Goal: Task Accomplishment & Management: Use online tool/utility

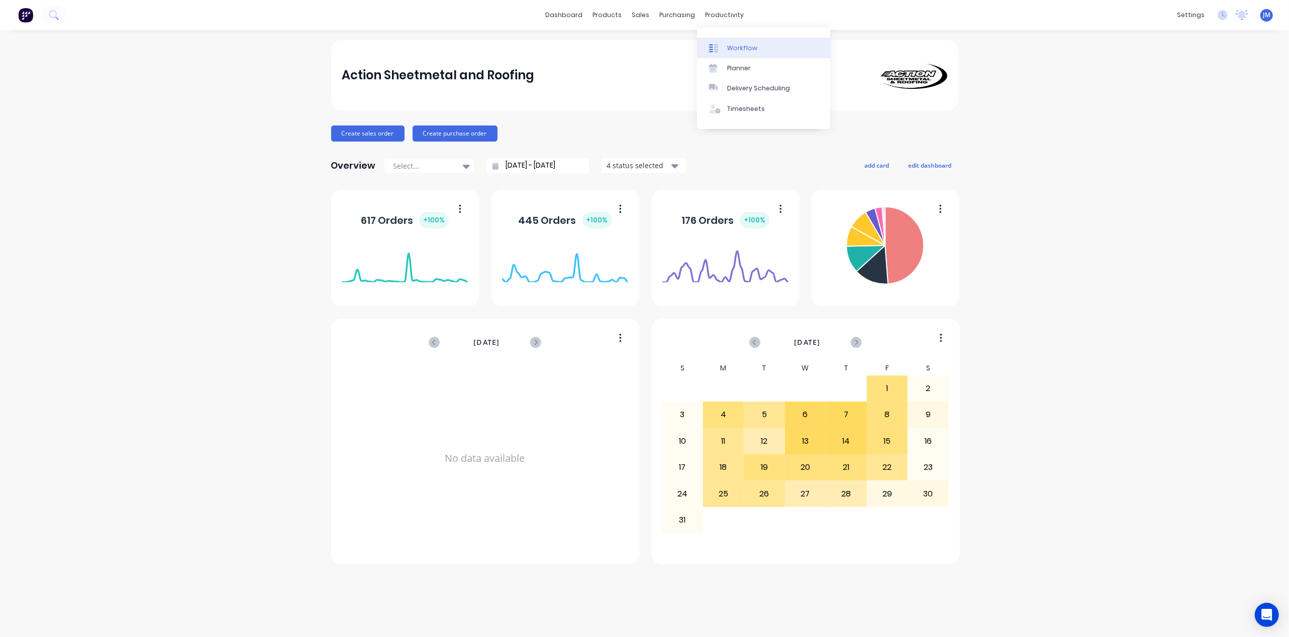
drag, startPoint x: 736, startPoint y: 41, endPoint x: 703, endPoint y: 55, distance: 36.2
click at [736, 42] on link "Workflow" at bounding box center [763, 48] width 133 height 20
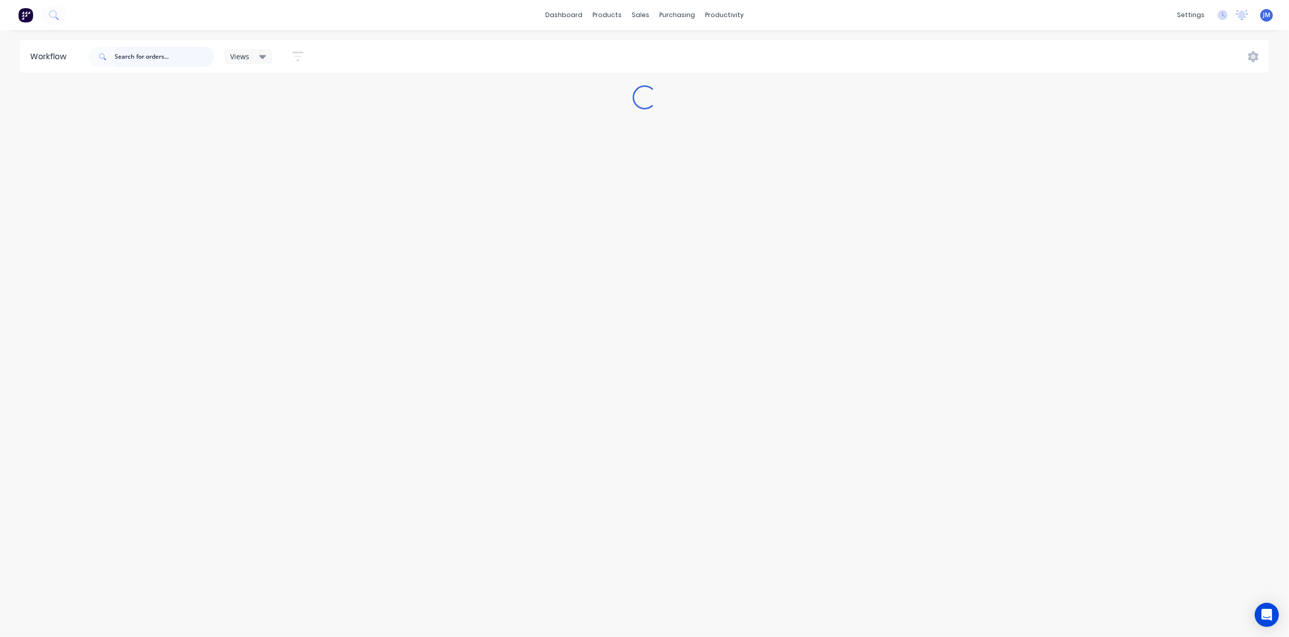
click at [165, 56] on input "text" at bounding box center [164, 57] width 99 height 20
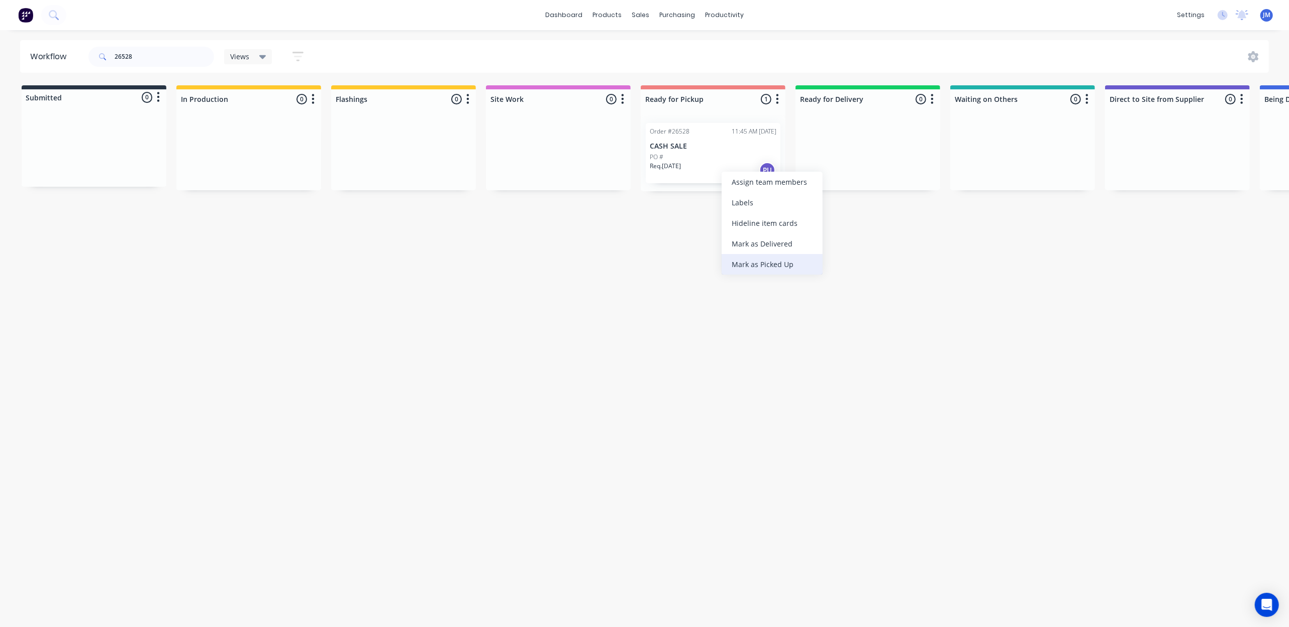
click at [759, 262] on div "Mark as Picked Up" at bounding box center [771, 264] width 101 height 21
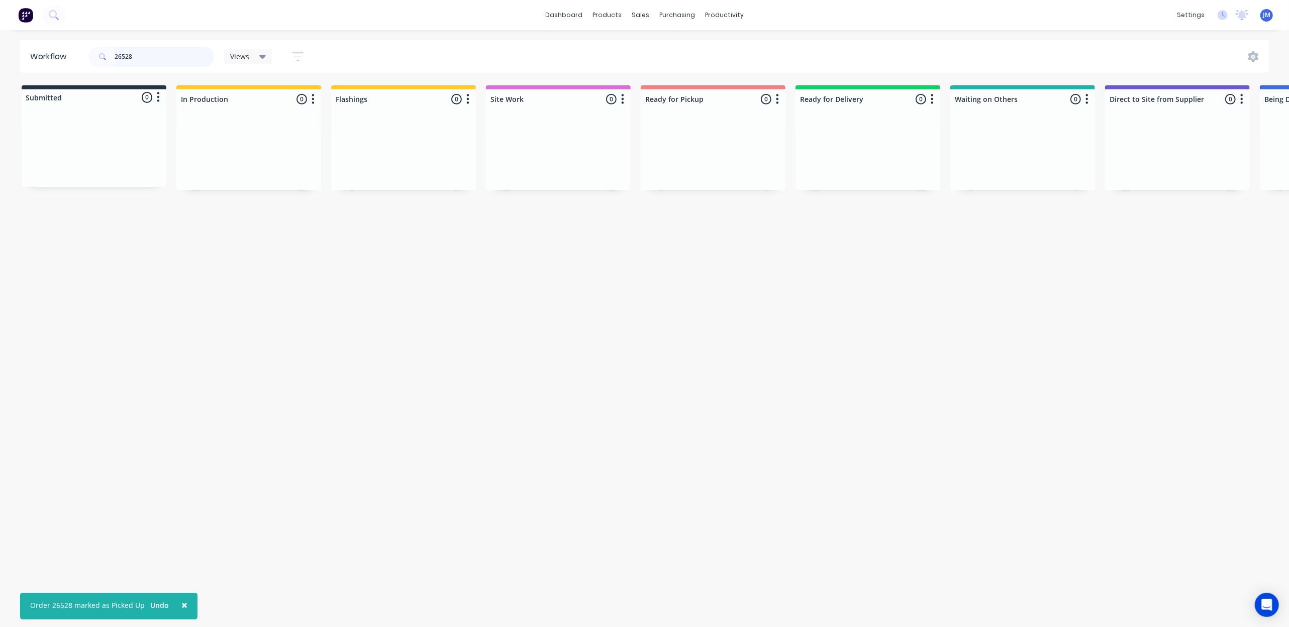
click at [152, 58] on input "26528" at bounding box center [164, 57] width 99 height 20
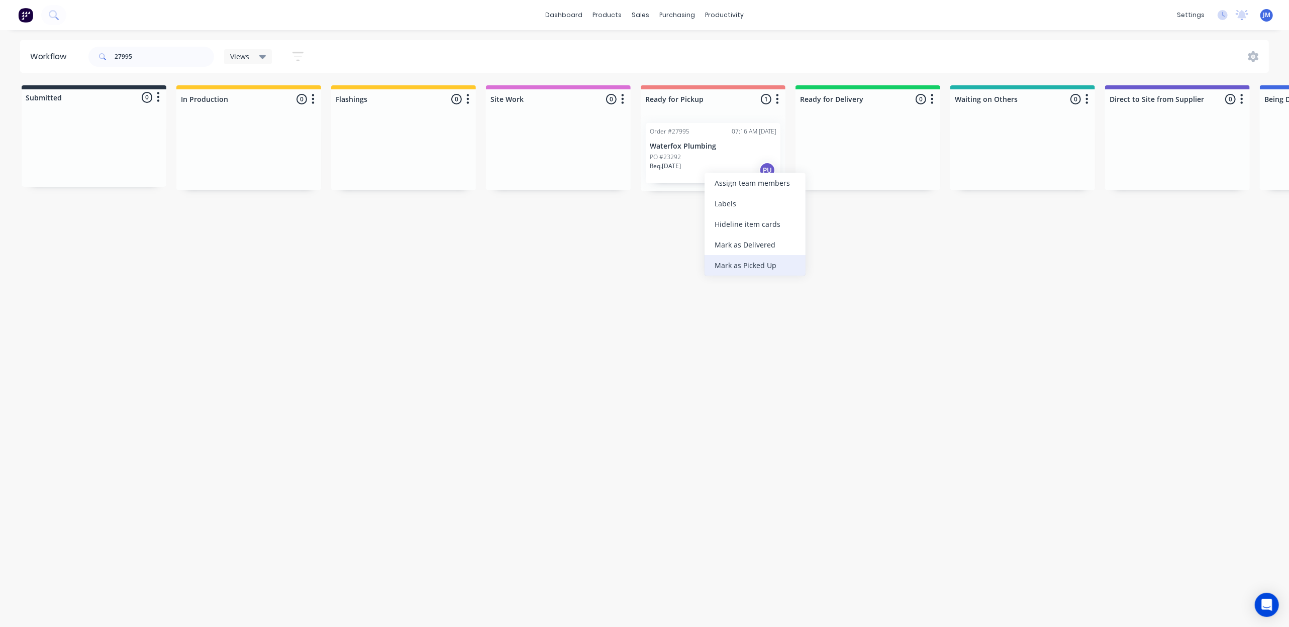
click at [730, 267] on div "Mark as Picked Up" at bounding box center [754, 265] width 101 height 21
click at [173, 55] on input "27995" at bounding box center [164, 57] width 99 height 20
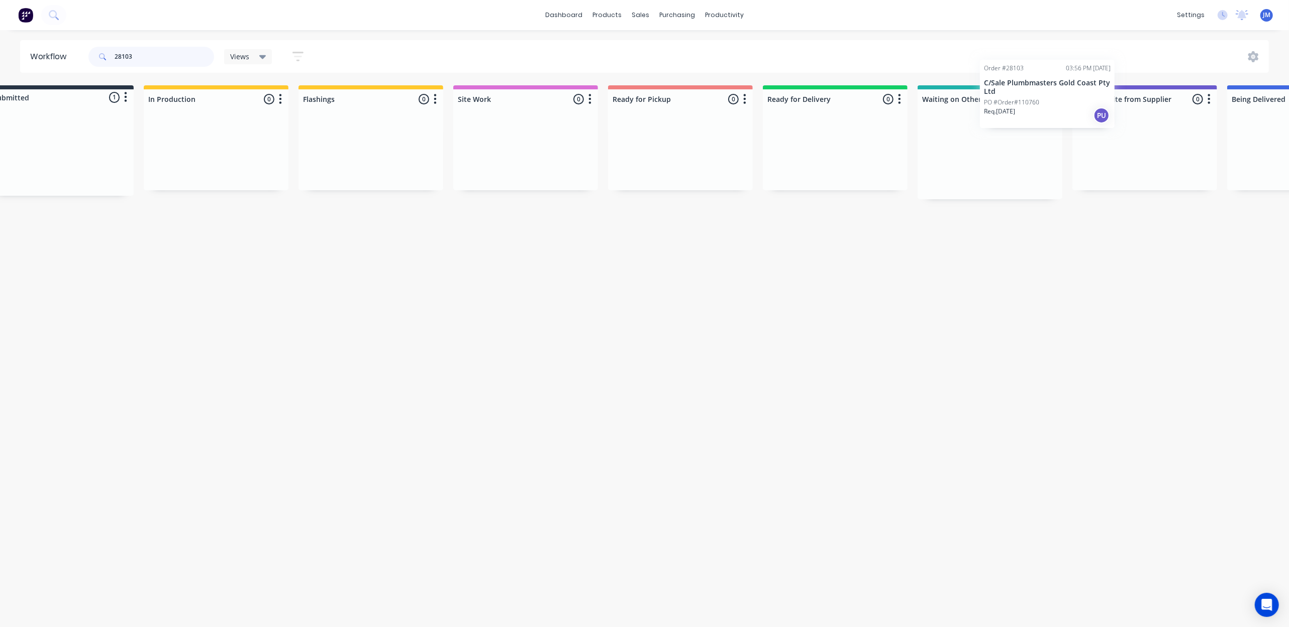
drag, startPoint x: 120, startPoint y: 171, endPoint x: 1027, endPoint y: 153, distance: 907.4
click at [1027, 154] on div "Submitted 1 Status colour #273444 hex #273444 Save Cancel Summaries Total order…" at bounding box center [870, 142] width 1821 height 114
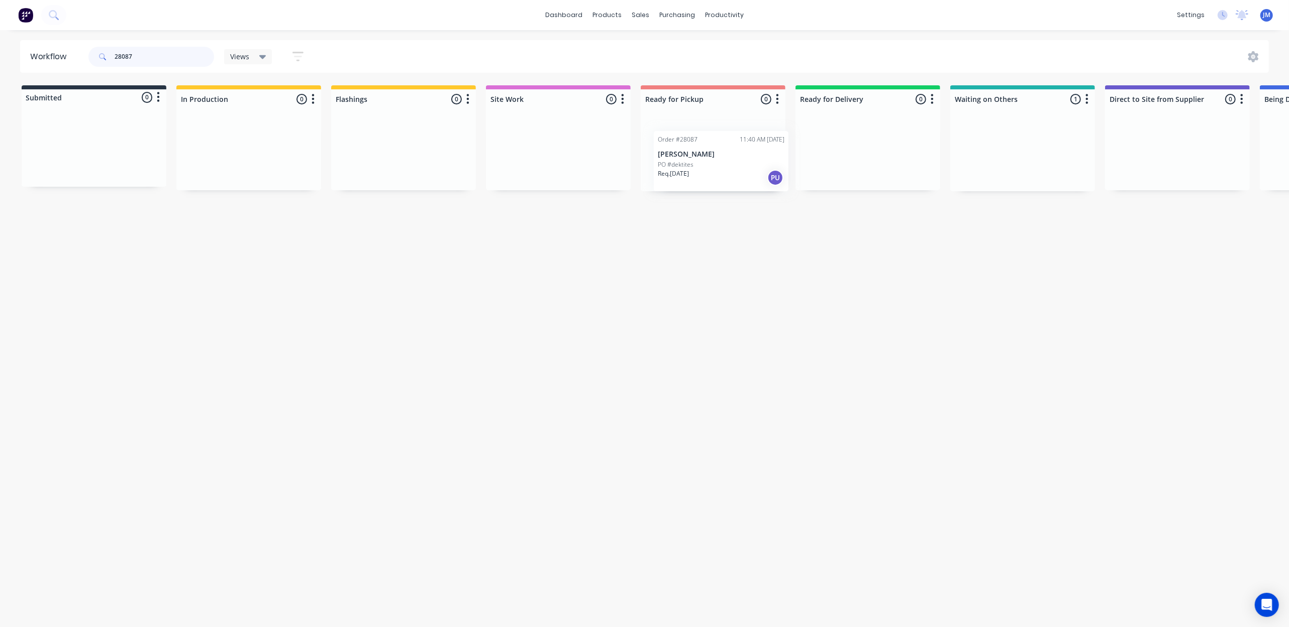
scroll to position [0, 1]
drag, startPoint x: 1061, startPoint y: 158, endPoint x: 750, endPoint y: 163, distance: 311.0
click at [746, 167] on div "Submitted 0 Status colour #273444 hex #273444 Save Cancel Summaries Total order…" at bounding box center [902, 138] width 1821 height 106
type input "2"
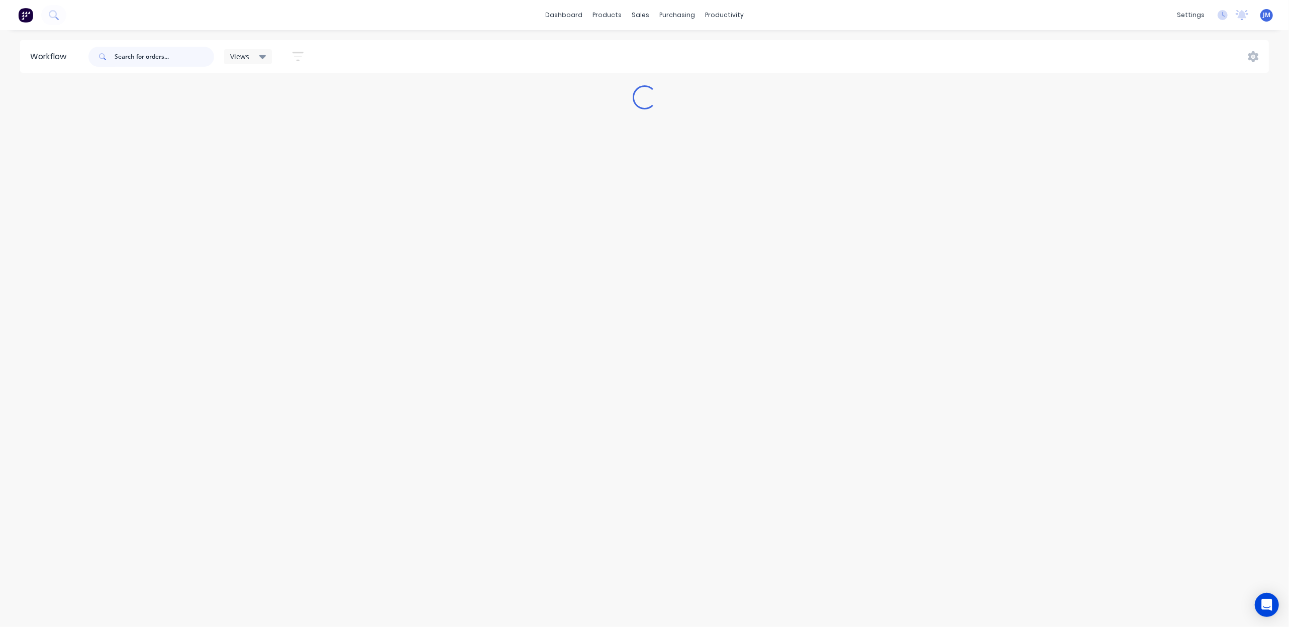
scroll to position [0, 0]
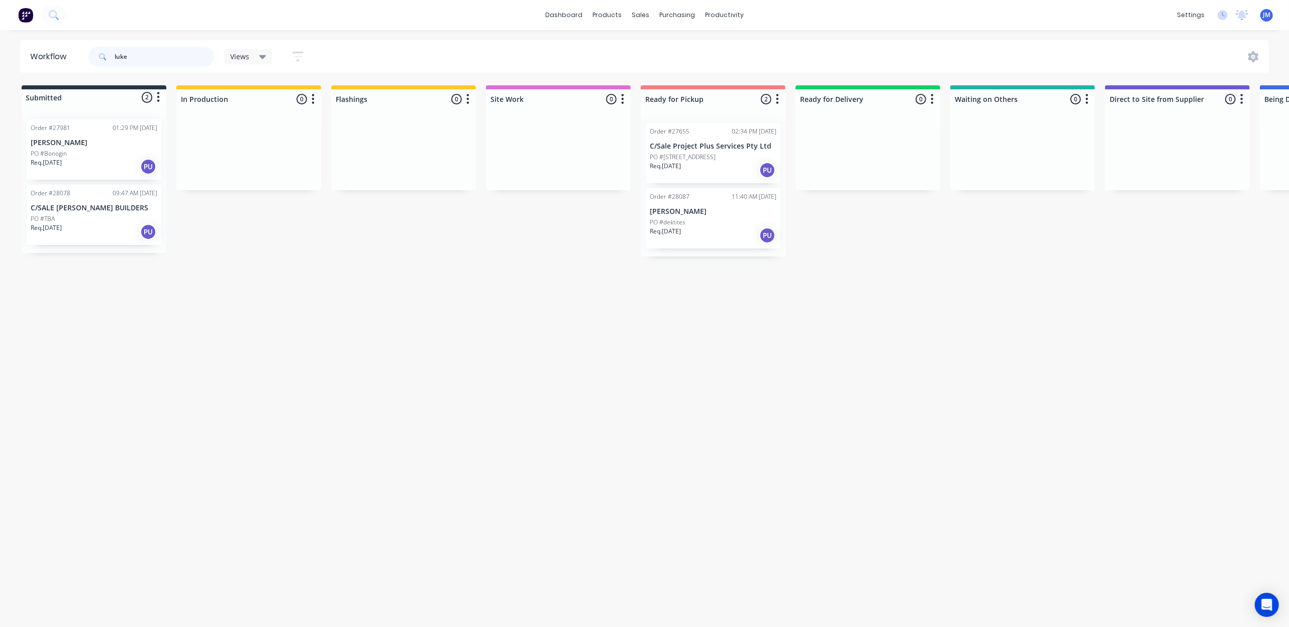
drag, startPoint x: 101, startPoint y: 168, endPoint x: 109, endPoint y: 165, distance: 7.9
click at [104, 166] on div "Order #27981 01:29 PM [DATE] [PERSON_NAME] PO #Bonogin Req. [DATE] PU Order #28…" at bounding box center [94, 183] width 145 height 142
click at [111, 165] on div "Req. [DATE] PU" at bounding box center [94, 166] width 127 height 17
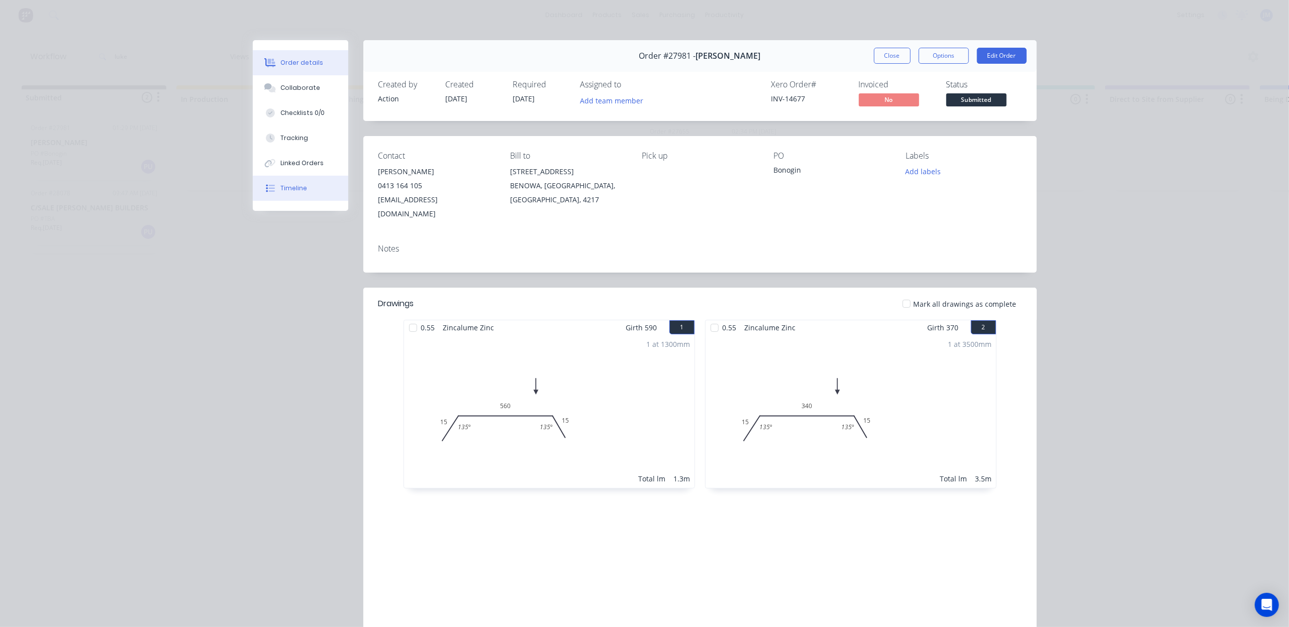
drag, startPoint x: 292, startPoint y: 195, endPoint x: 288, endPoint y: 191, distance: 5.7
click at [292, 195] on button "Timeline" at bounding box center [300, 188] width 95 height 25
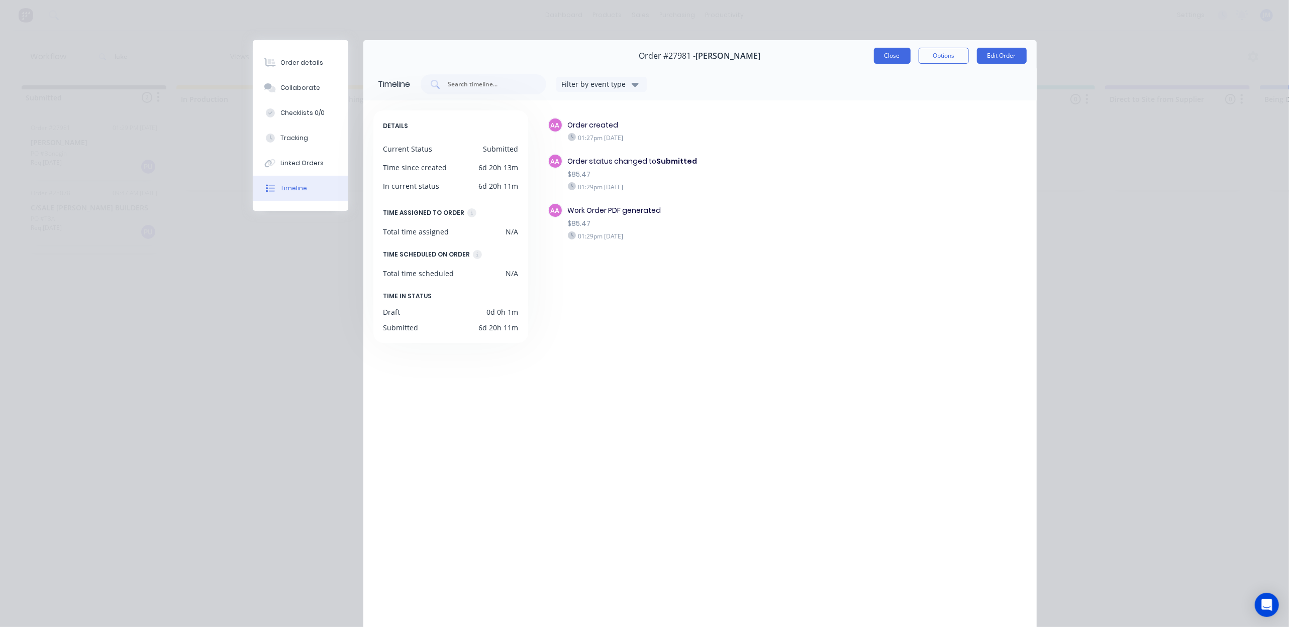
click at [884, 53] on button "Close" at bounding box center [892, 56] width 37 height 16
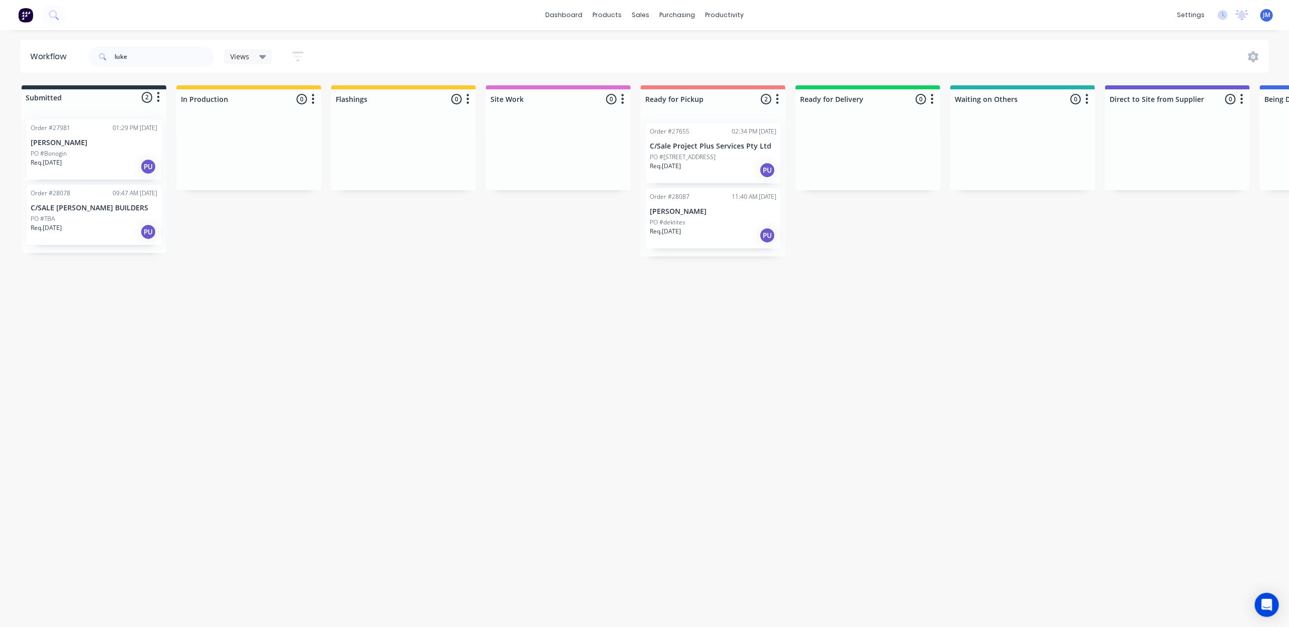
click at [154, 154] on div "PO #Bonogin" at bounding box center [94, 153] width 127 height 9
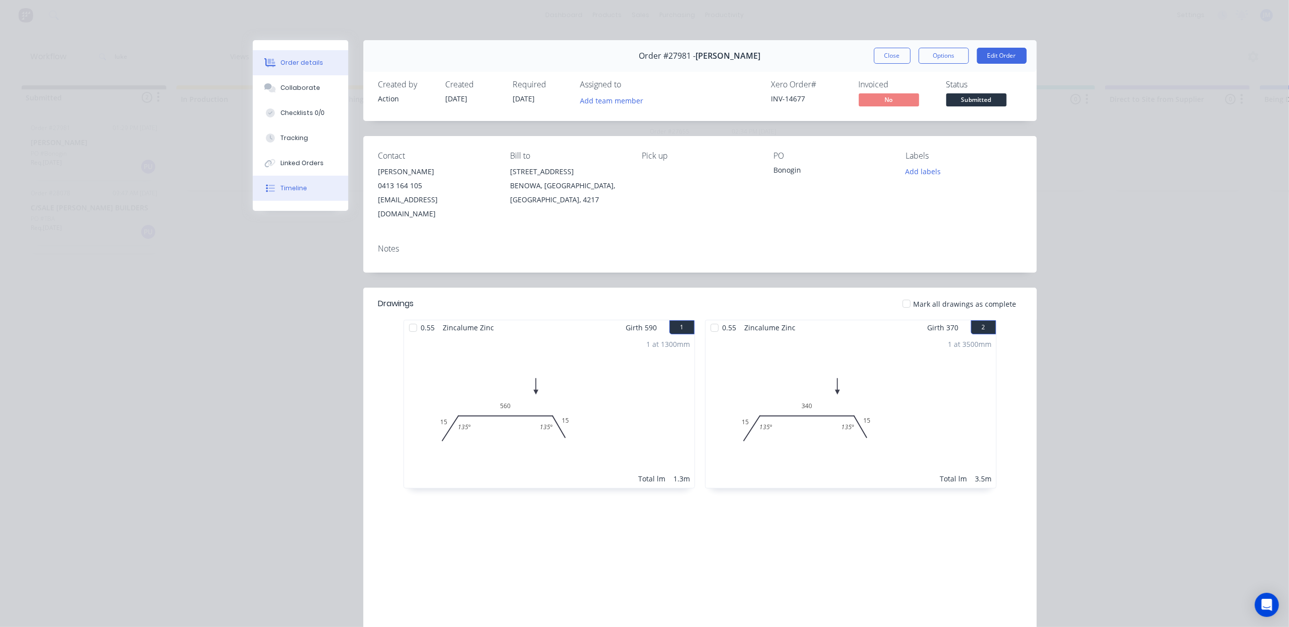
click at [275, 183] on button "Timeline" at bounding box center [300, 188] width 95 height 25
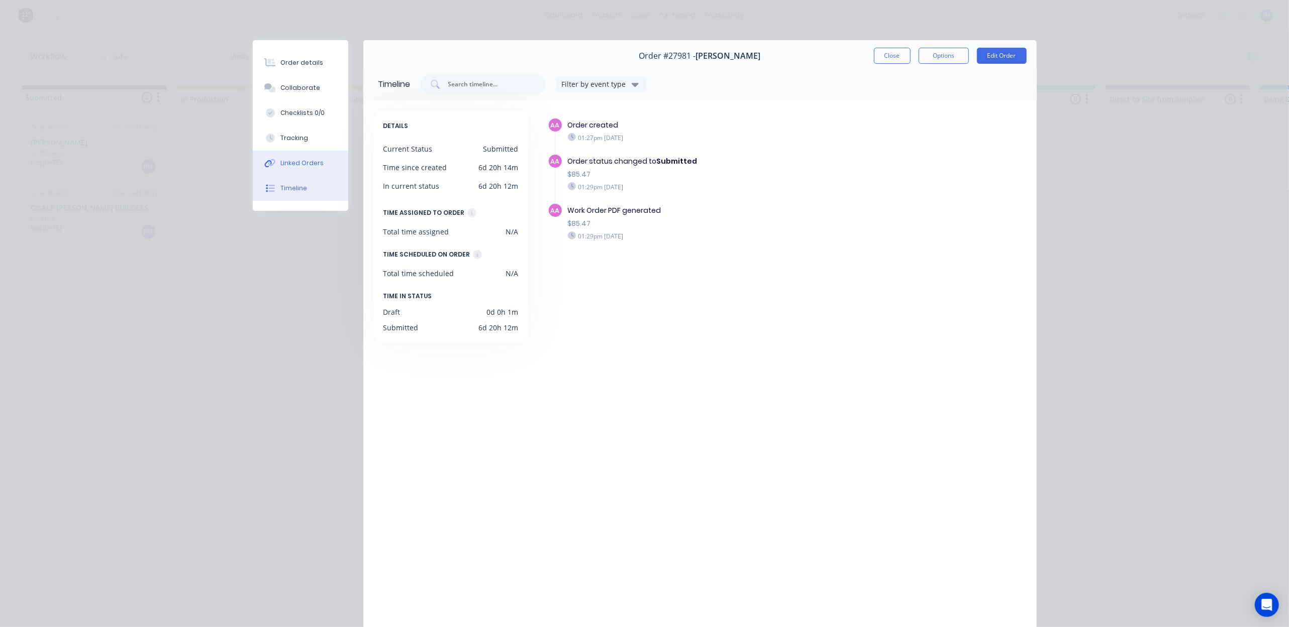
click at [298, 157] on button "Linked Orders" at bounding box center [300, 163] width 95 height 25
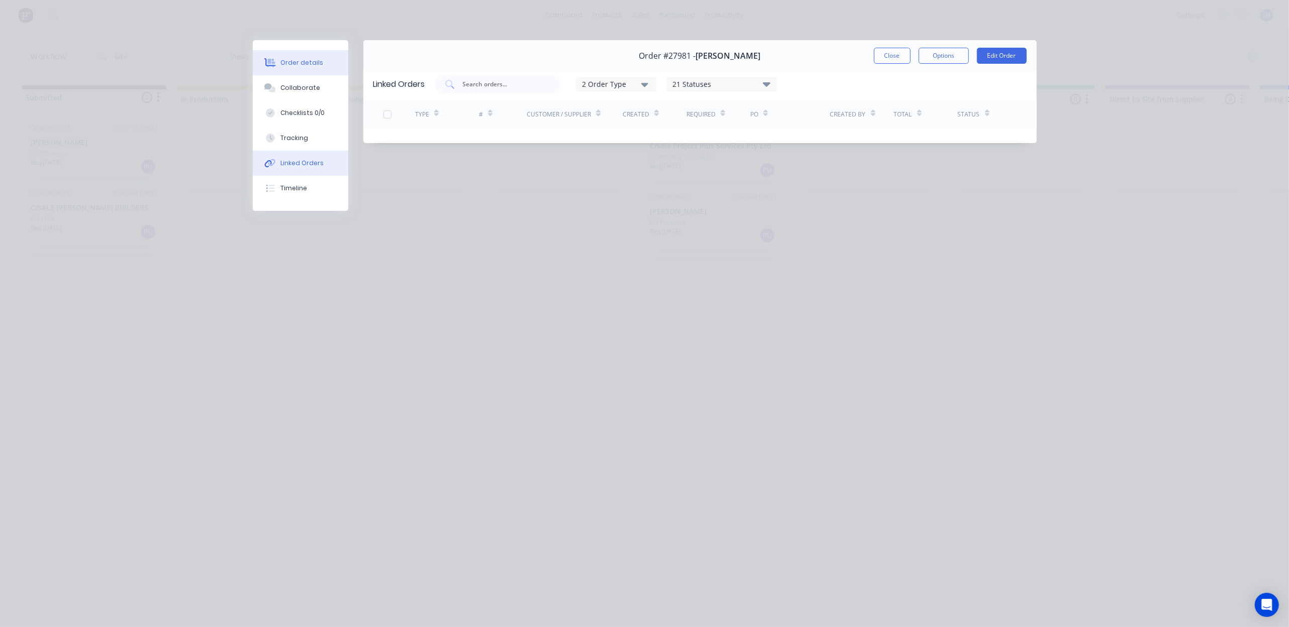
click at [289, 63] on div "Order details" at bounding box center [301, 62] width 43 height 9
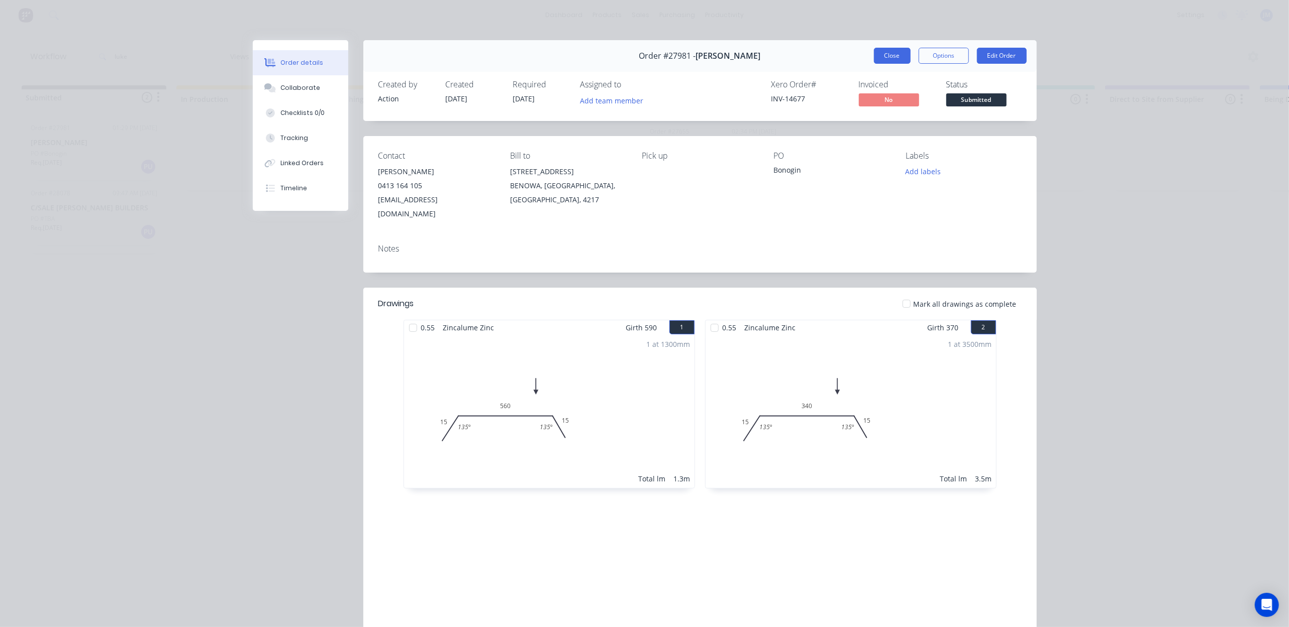
click at [888, 51] on button "Close" at bounding box center [892, 56] width 37 height 16
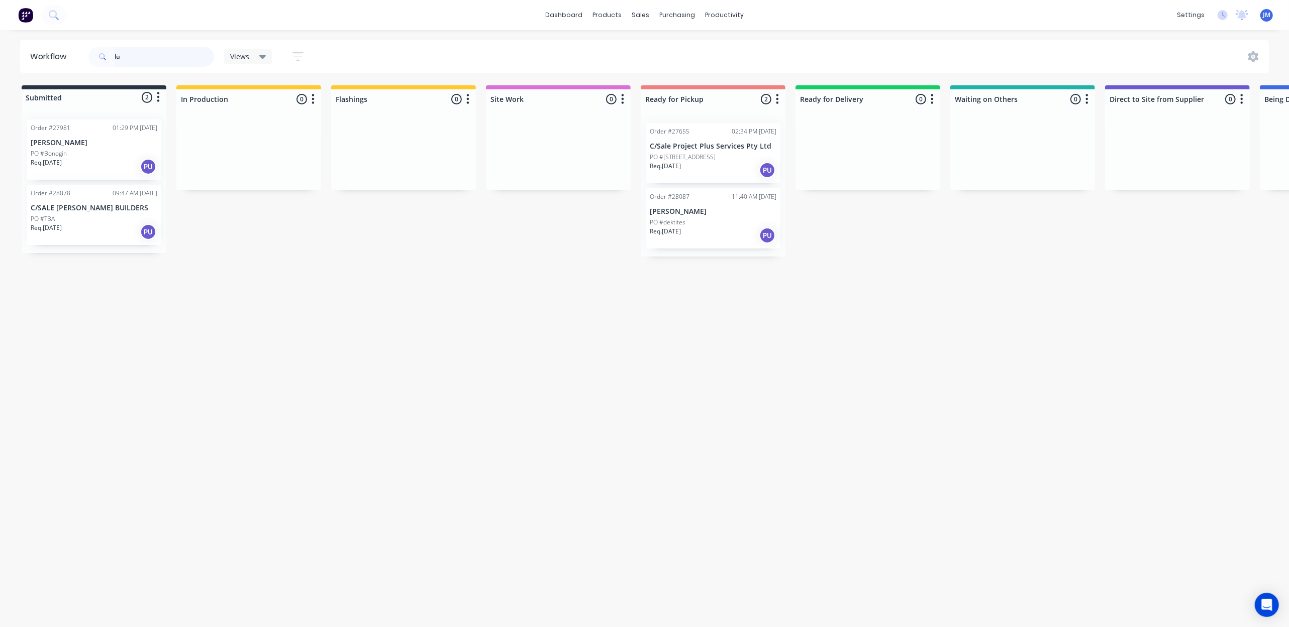
type input "l"
drag, startPoint x: 711, startPoint y: 165, endPoint x: 710, endPoint y: 188, distance: 23.1
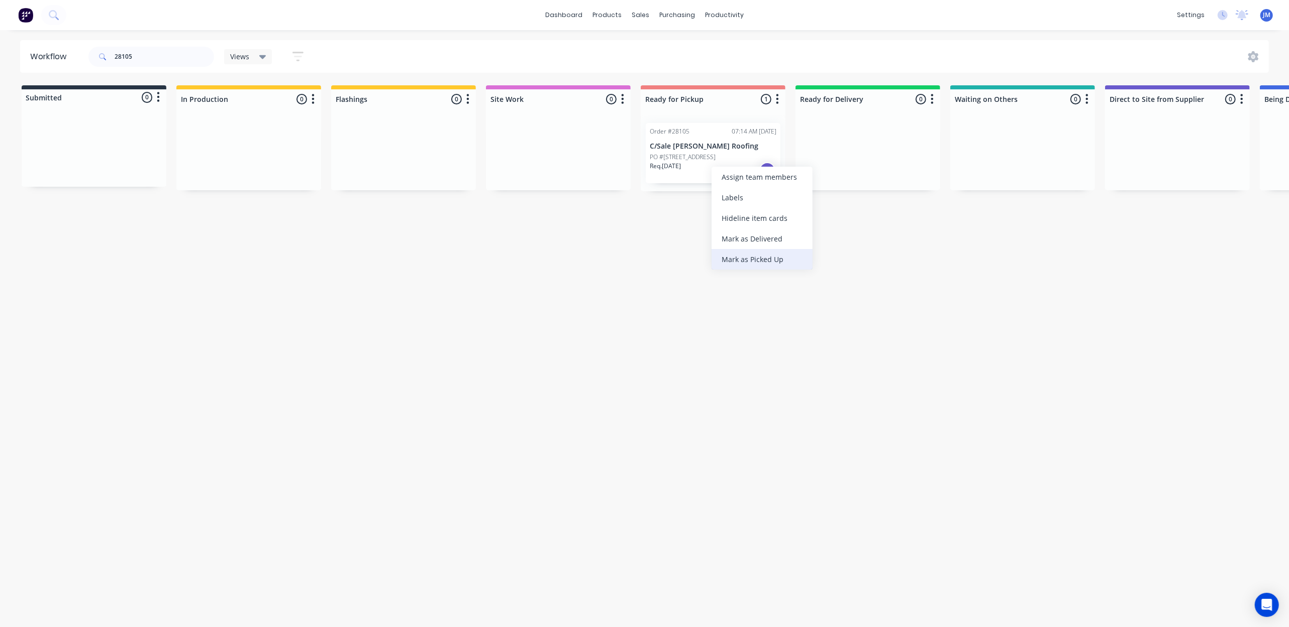
click at [725, 261] on div "Mark as Picked Up" at bounding box center [761, 259] width 101 height 21
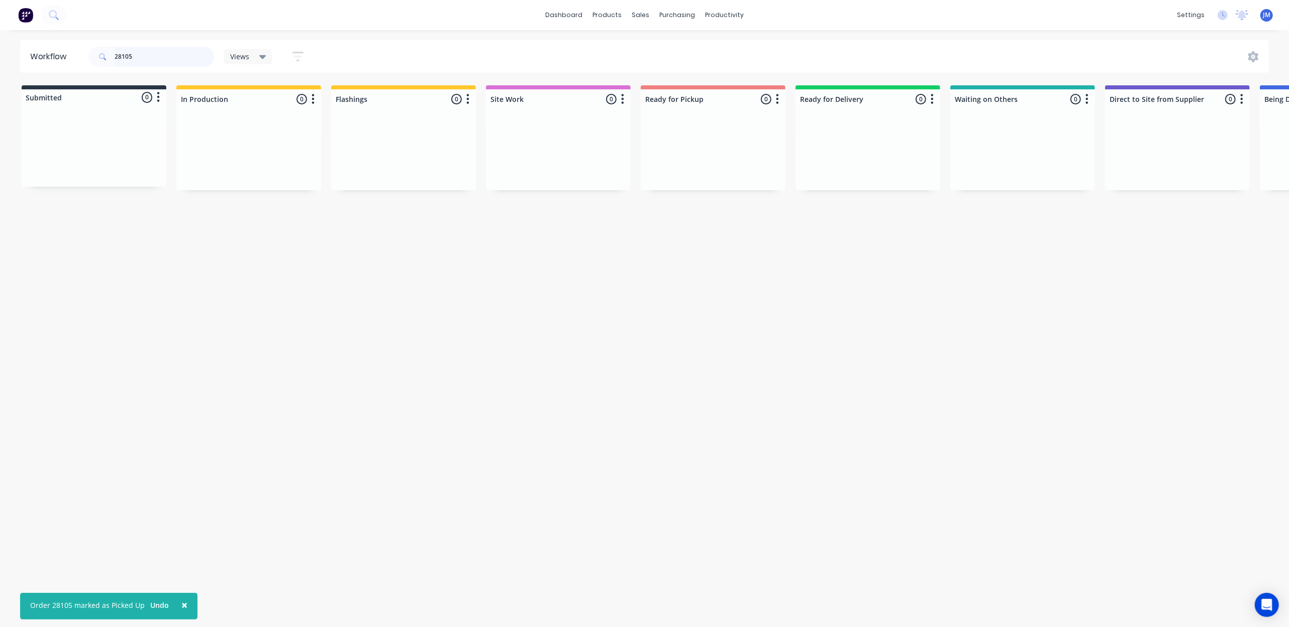
click at [150, 49] on input "28105" at bounding box center [164, 57] width 99 height 20
type input "2"
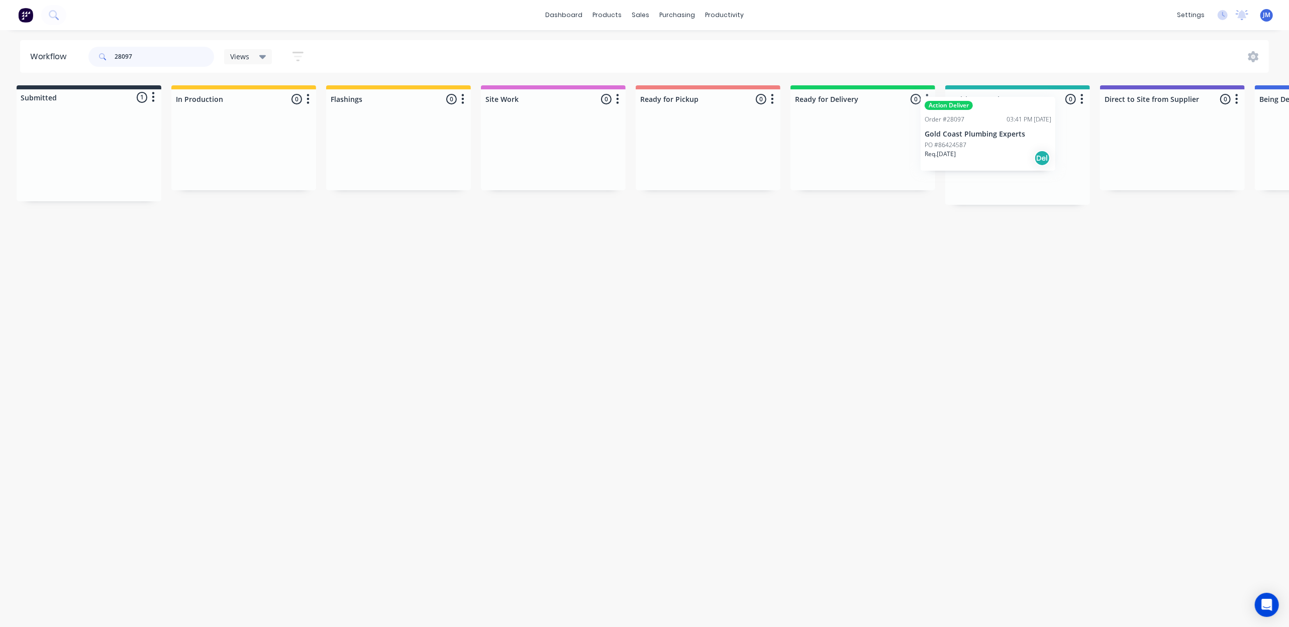
drag, startPoint x: 95, startPoint y: 147, endPoint x: 983, endPoint y: 129, distance: 888.3
click at [996, 128] on div "Submitted 1 Status colour #273444 hex #273444 Save Cancel Summaries Total order…" at bounding box center [897, 145] width 1821 height 120
drag, startPoint x: 129, startPoint y: 149, endPoint x: 1010, endPoint y: 128, distance: 881.4
click at [1010, 128] on div "Submitted 1 Status colour #273444 hex #273444 Save Cancel Summaries Total order…" at bounding box center [893, 138] width 1821 height 106
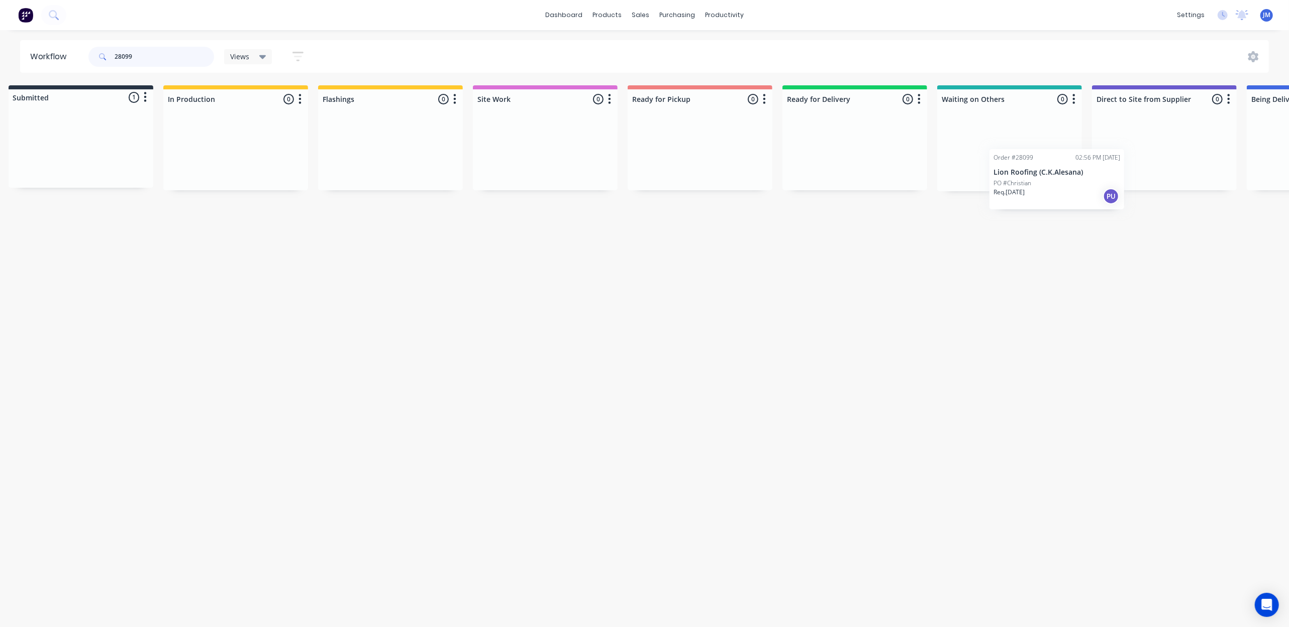
scroll to position [0, 39]
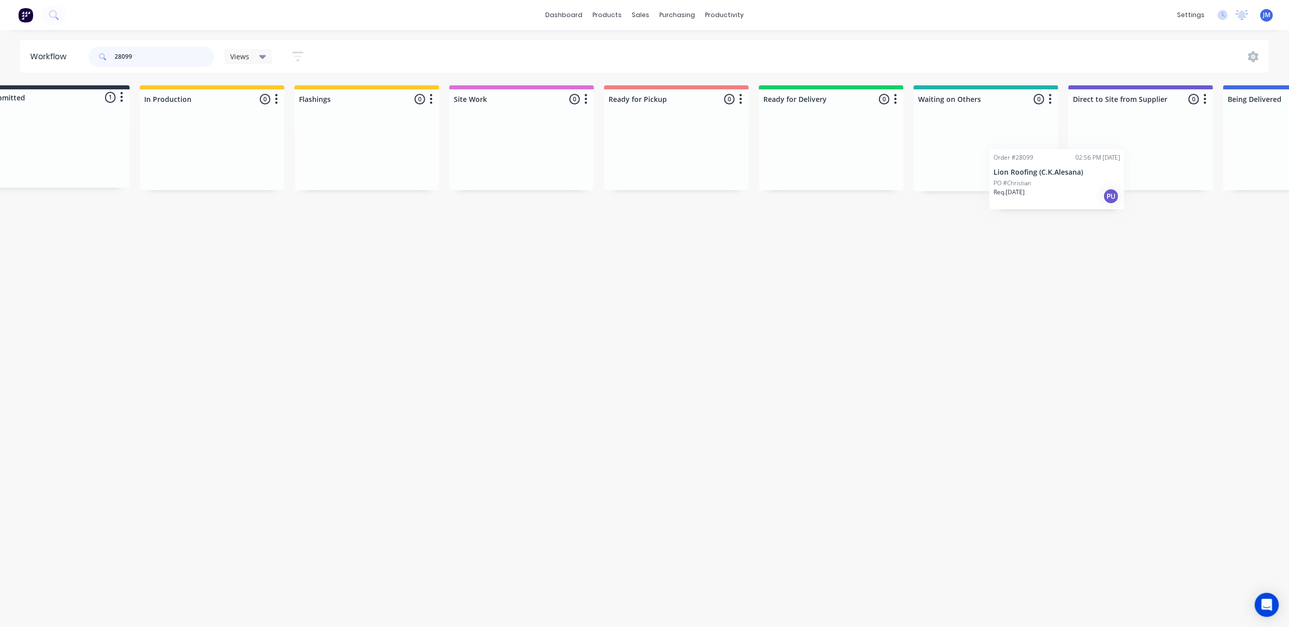
drag, startPoint x: 177, startPoint y: 159, endPoint x: 1057, endPoint y: 162, distance: 880.6
click at [1065, 163] on div "Submitted 1 Status colour #273444 hex #273444 Save Cancel Summaries Total order…" at bounding box center [865, 138] width 1821 height 106
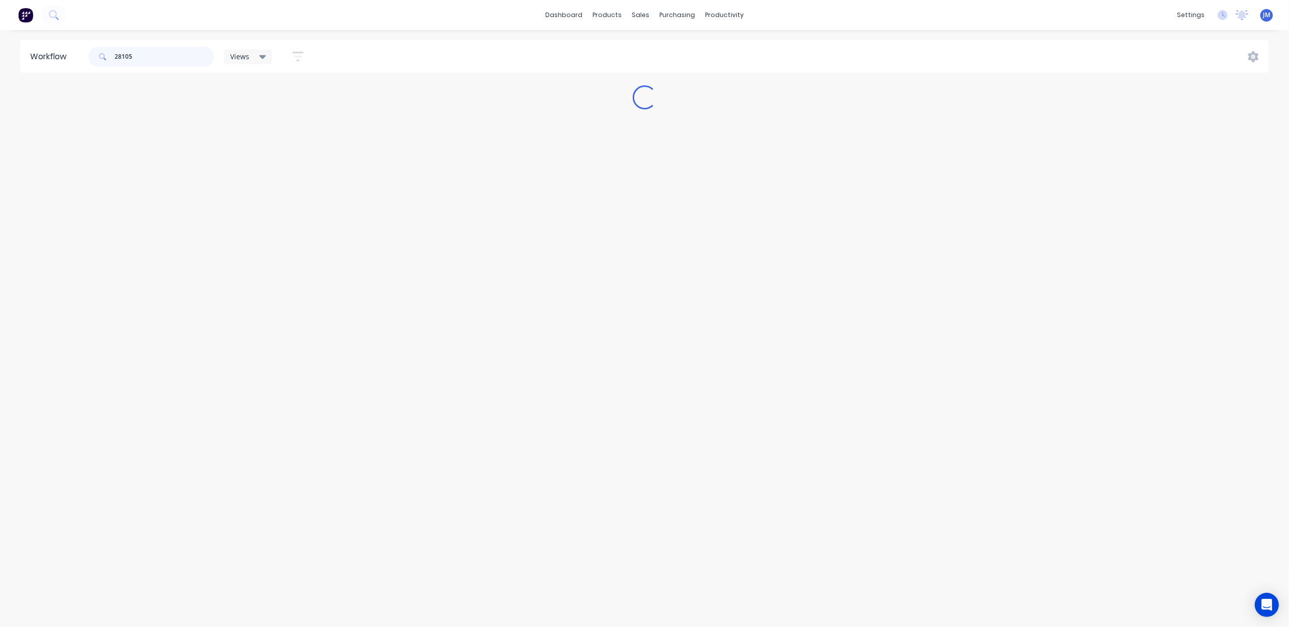
scroll to position [0, 0]
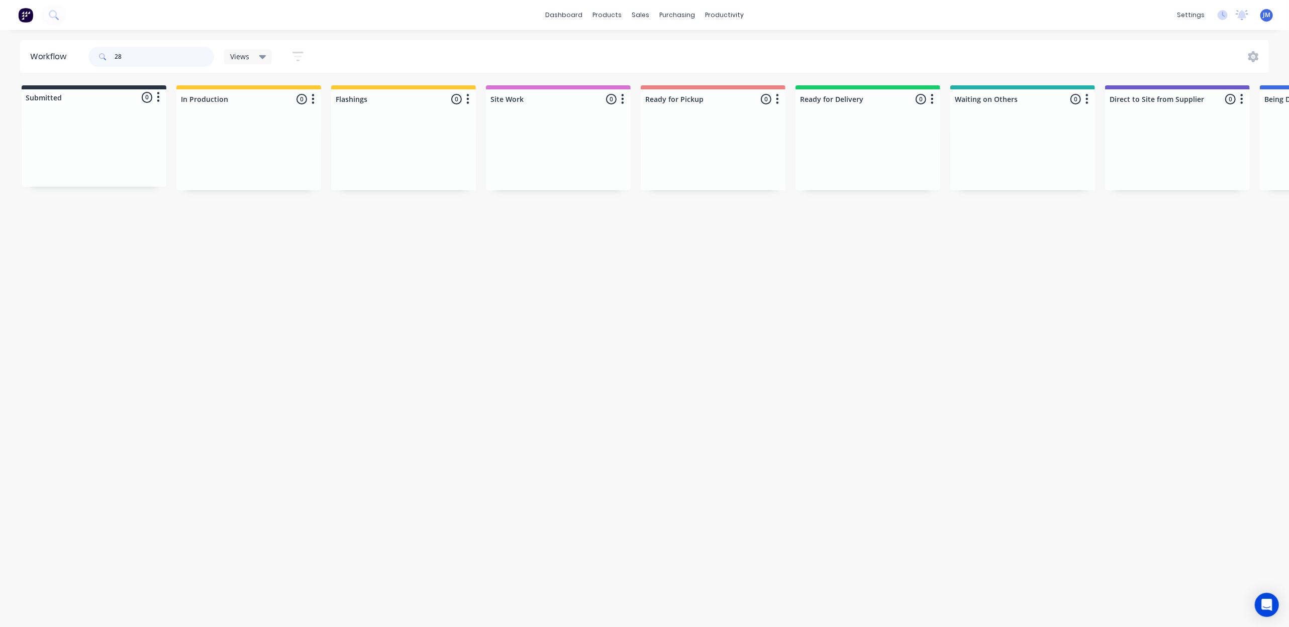
type input "2"
type input "10408"
drag, startPoint x: 693, startPoint y: 54, endPoint x: 690, endPoint y: 63, distance: 9.7
click at [692, 54] on link "Purchase Orders" at bounding box center [719, 48] width 133 height 20
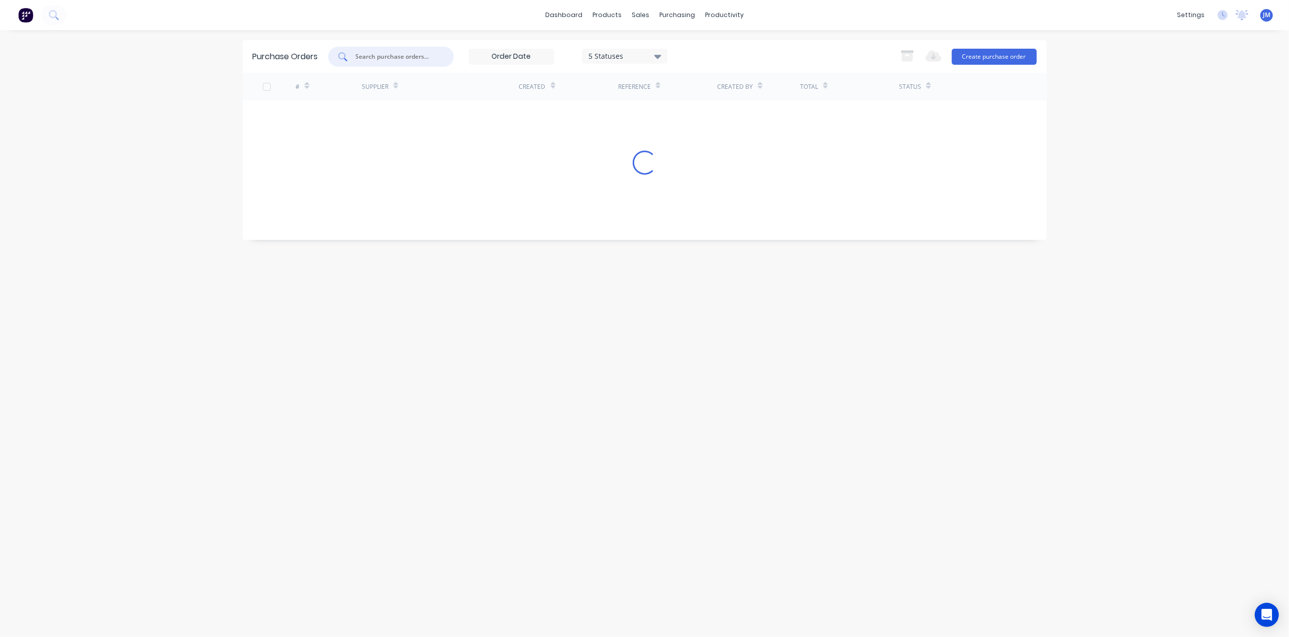
click at [378, 60] on input "text" at bounding box center [396, 57] width 83 height 10
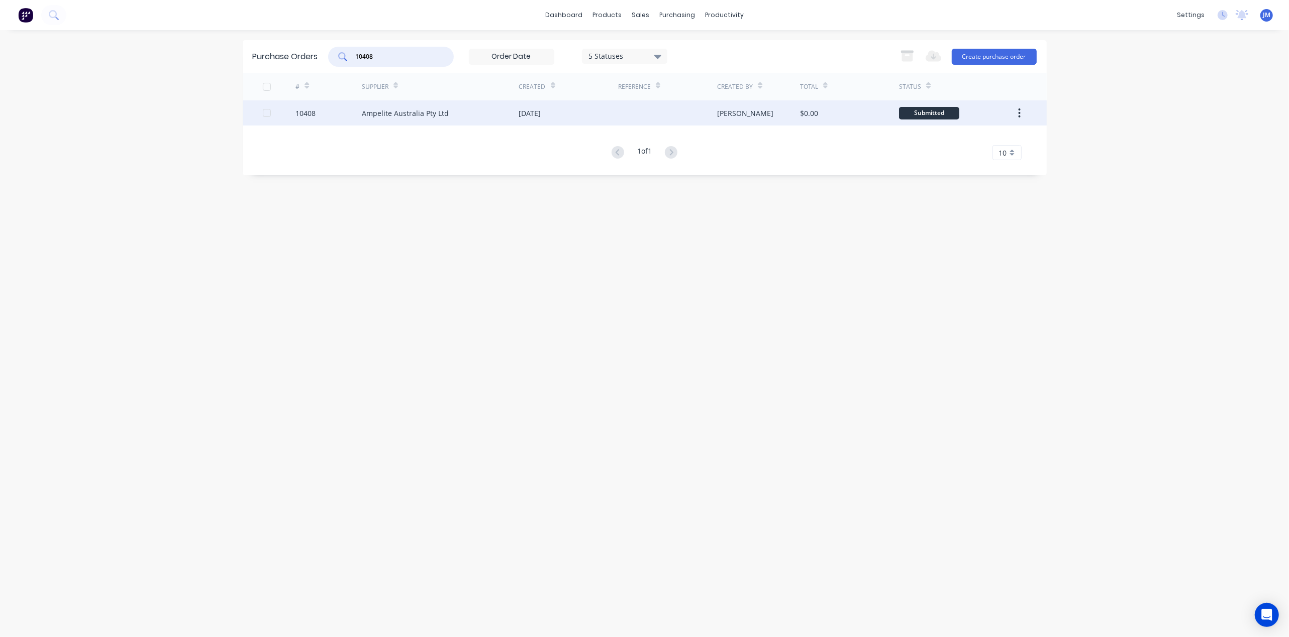
type input "10408"
click at [379, 109] on div "Ampelite Australia Pty Ltd" at bounding box center [405, 113] width 87 height 11
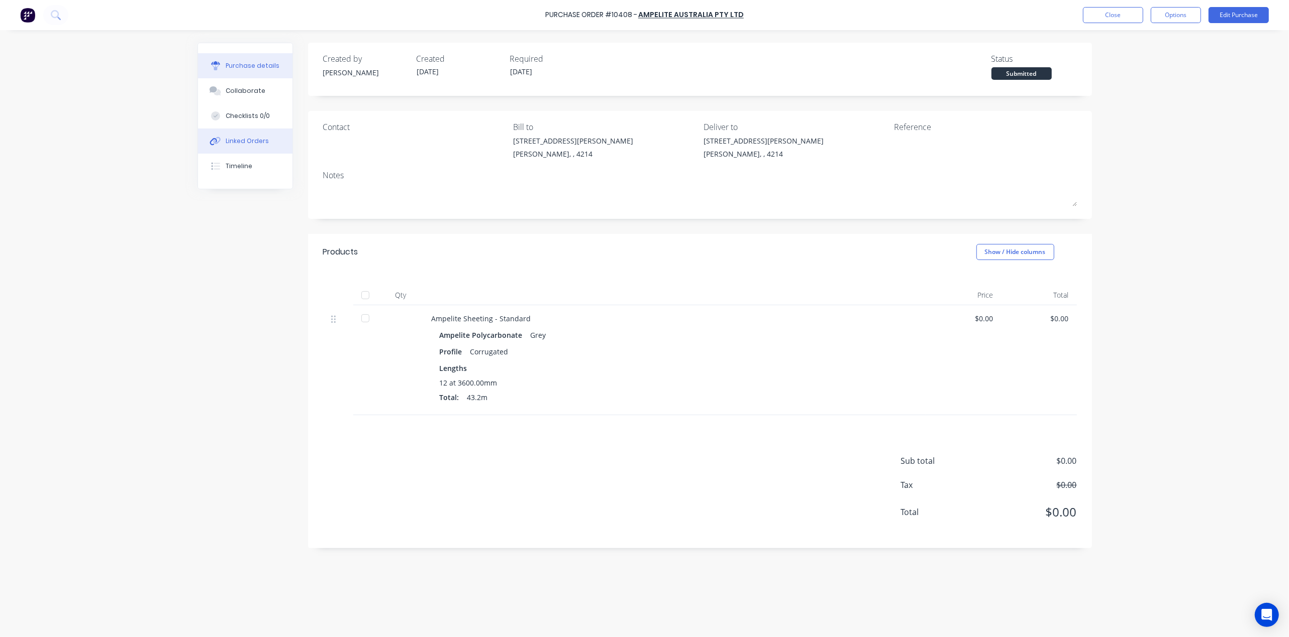
click at [240, 145] on div "Linked Orders" at bounding box center [247, 141] width 43 height 9
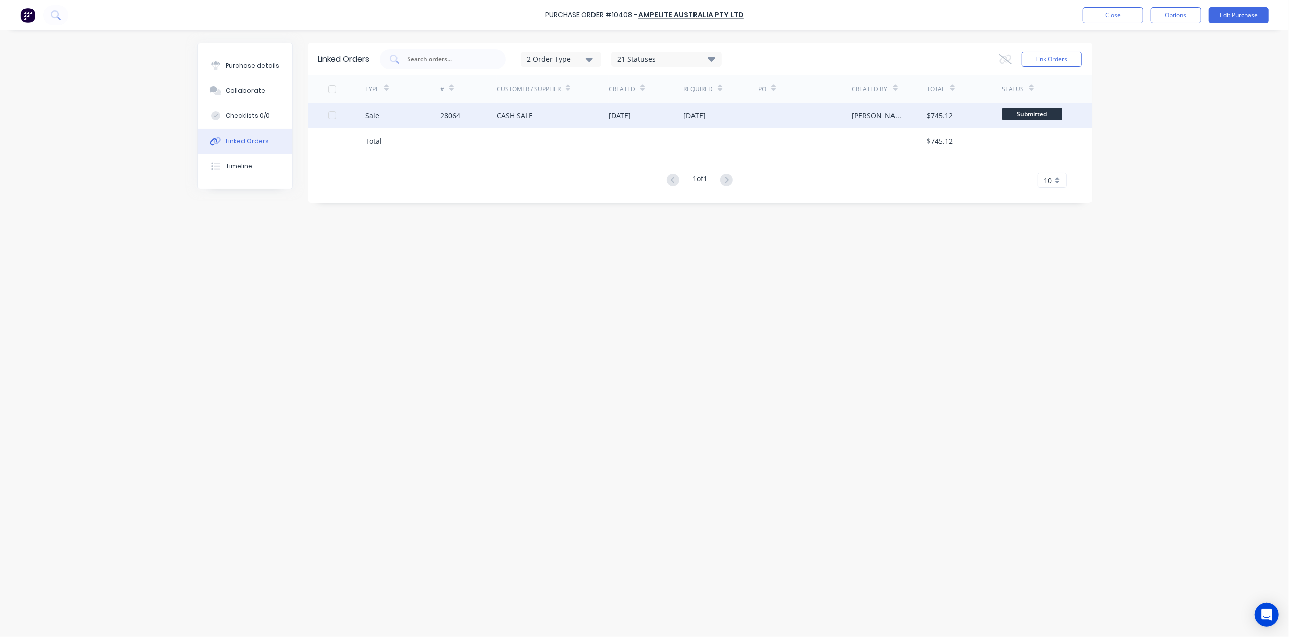
click at [469, 115] on div "28064" at bounding box center [468, 115] width 56 height 25
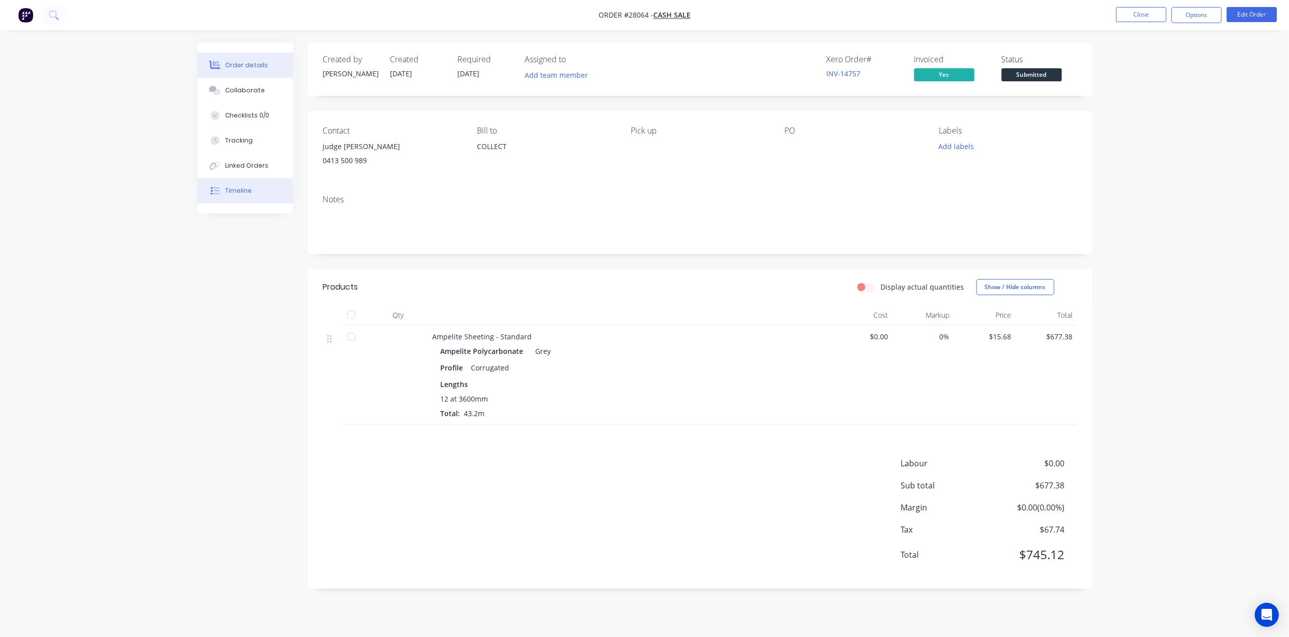
click at [244, 183] on button "Timeline" at bounding box center [244, 190] width 95 height 25
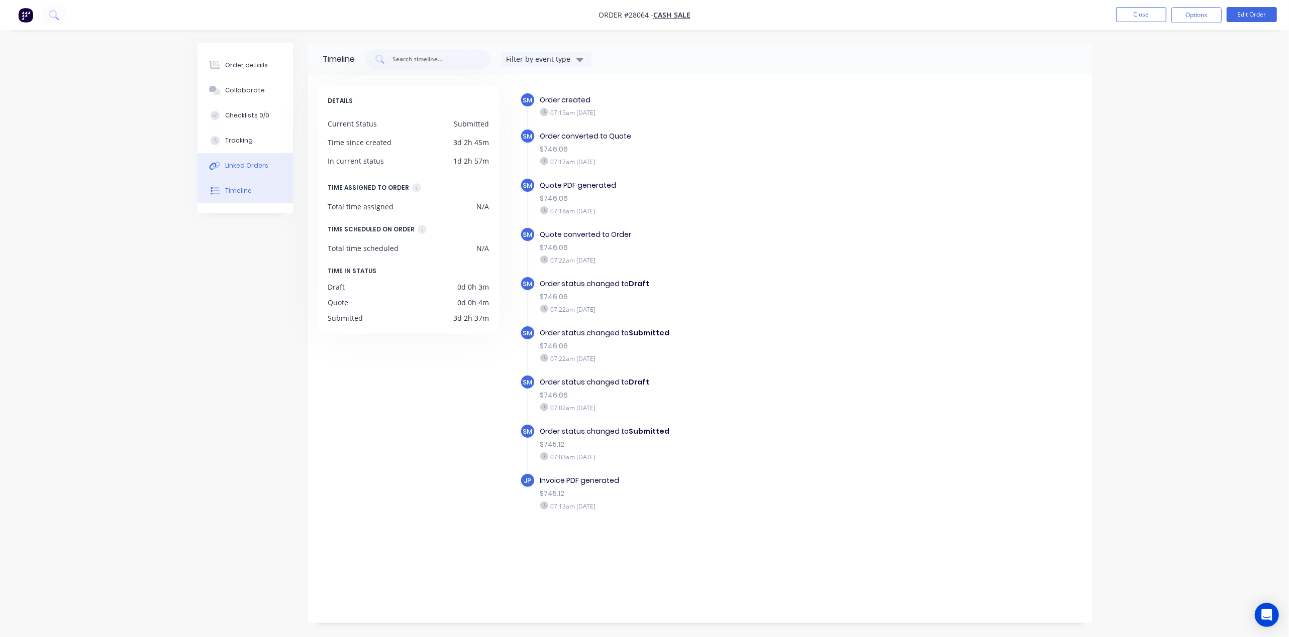
click at [242, 159] on button "Linked Orders" at bounding box center [244, 165] width 95 height 25
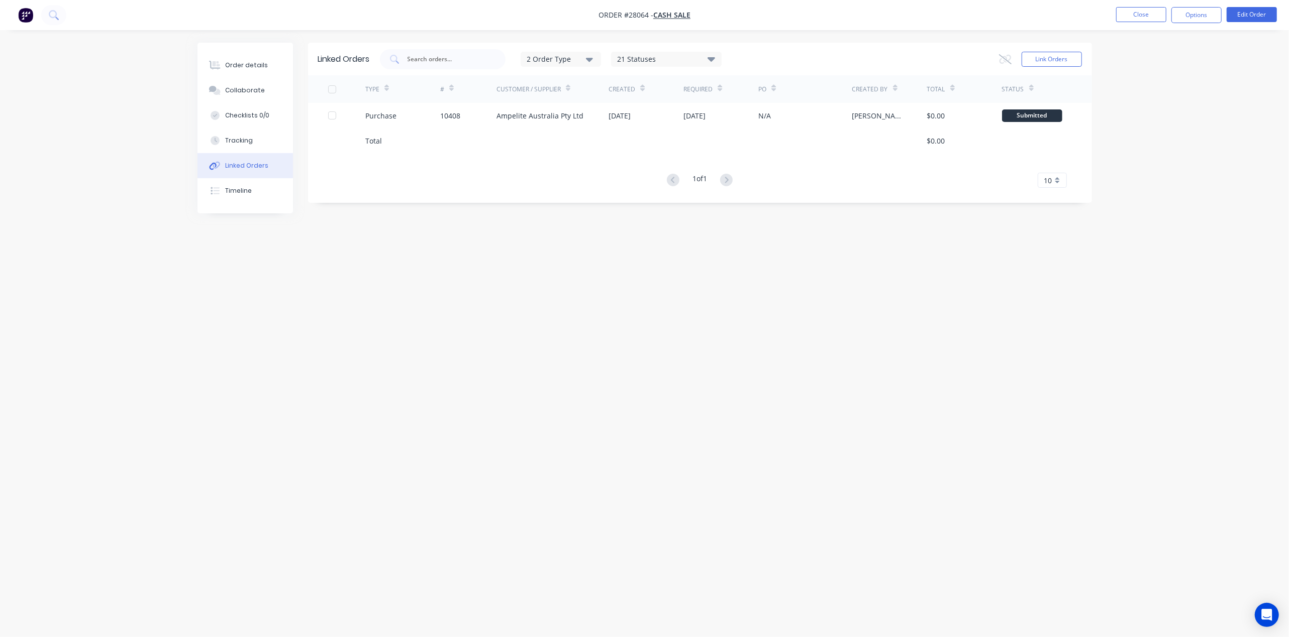
click at [235, 168] on div "Linked Orders" at bounding box center [246, 165] width 43 height 9
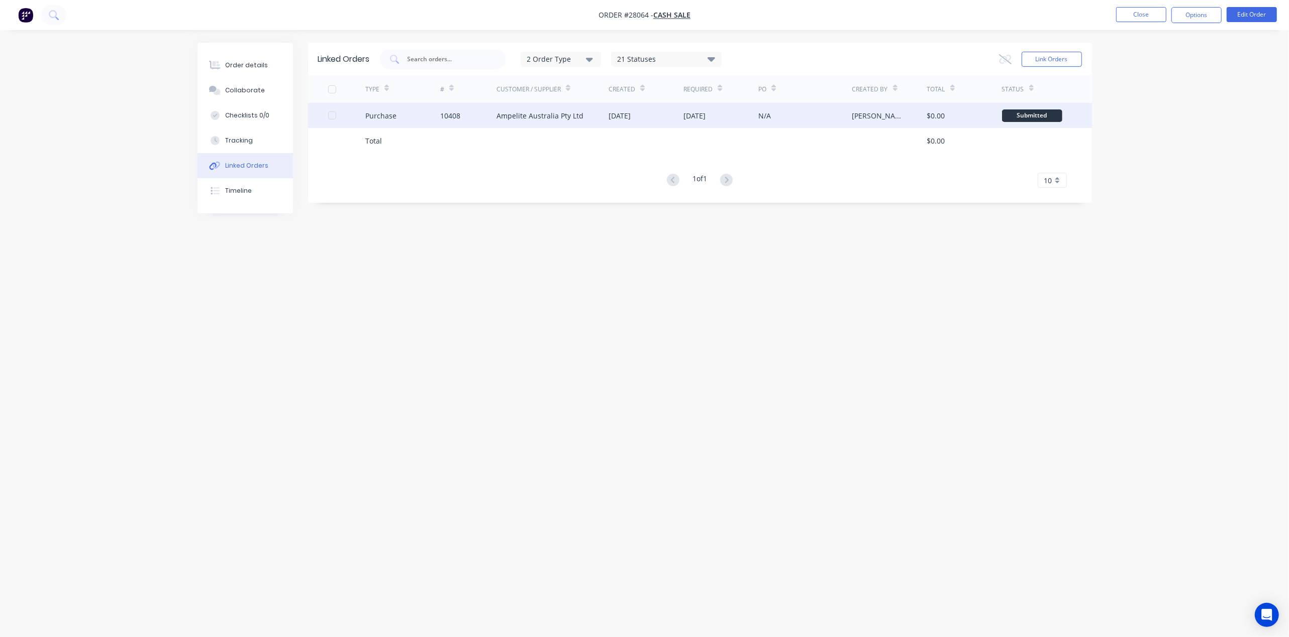
click at [412, 113] on div "Purchase" at bounding box center [402, 115] width 75 height 25
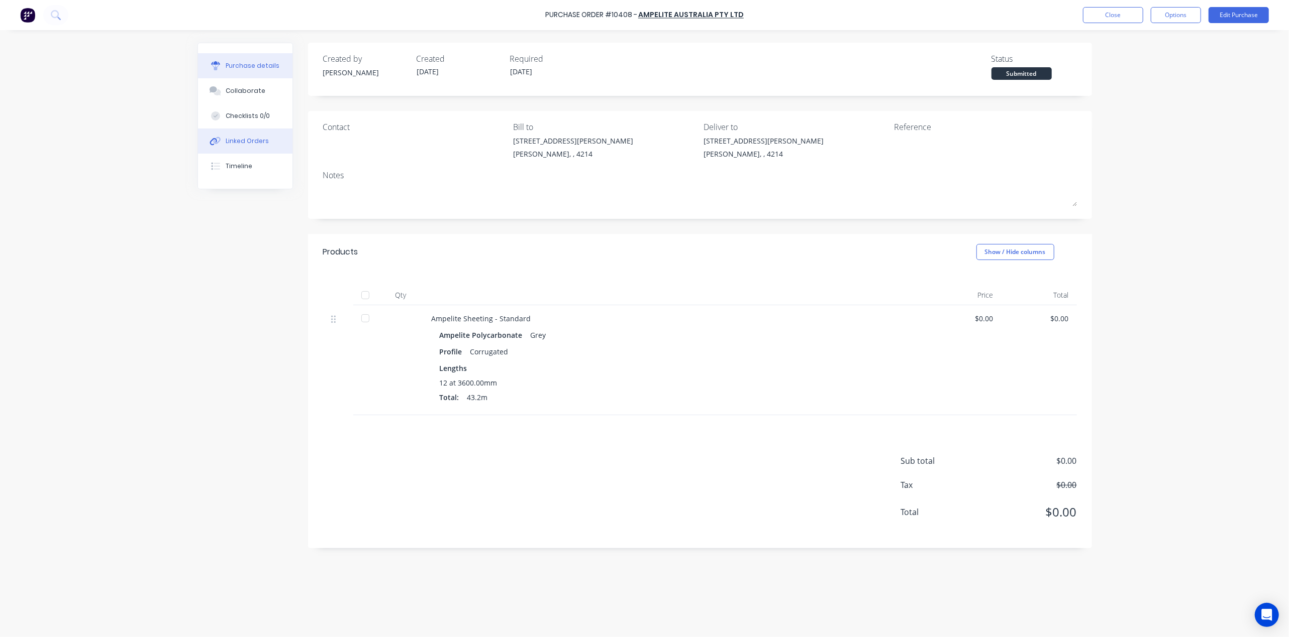
drag, startPoint x: 278, startPoint y: 139, endPoint x: 282, endPoint y: 134, distance: 6.4
click at [278, 137] on button "Linked Orders" at bounding box center [245, 141] width 94 height 25
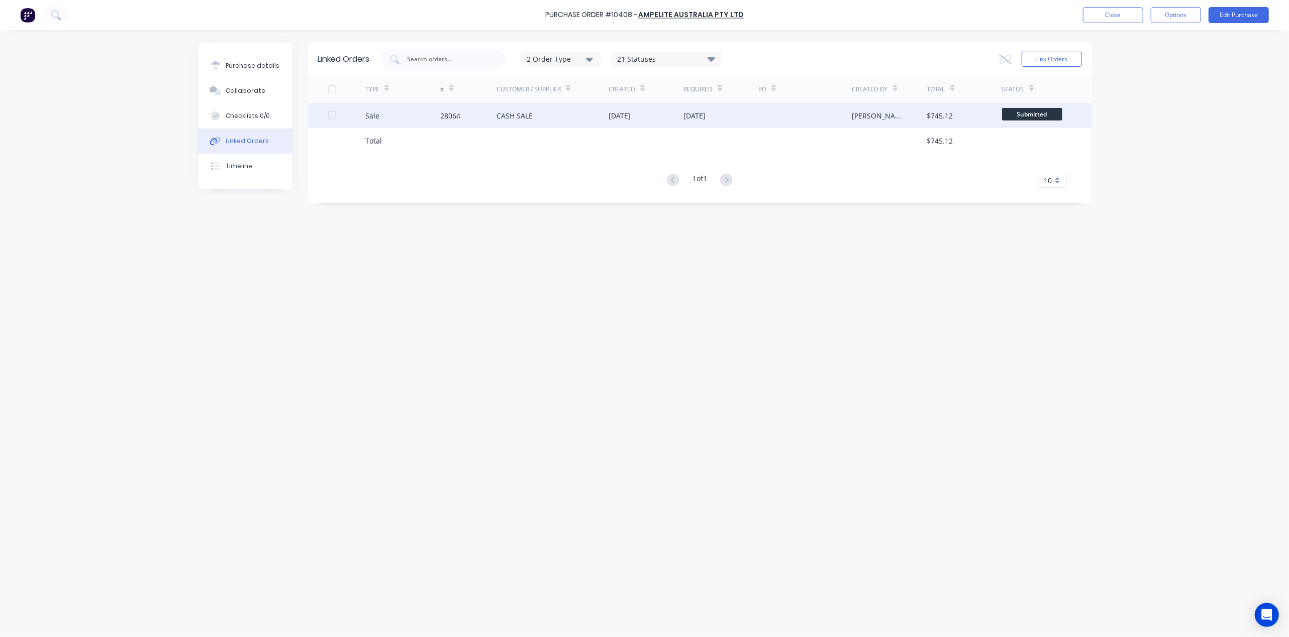
click at [535, 117] on div "CASH SALE" at bounding box center [552, 115] width 113 height 25
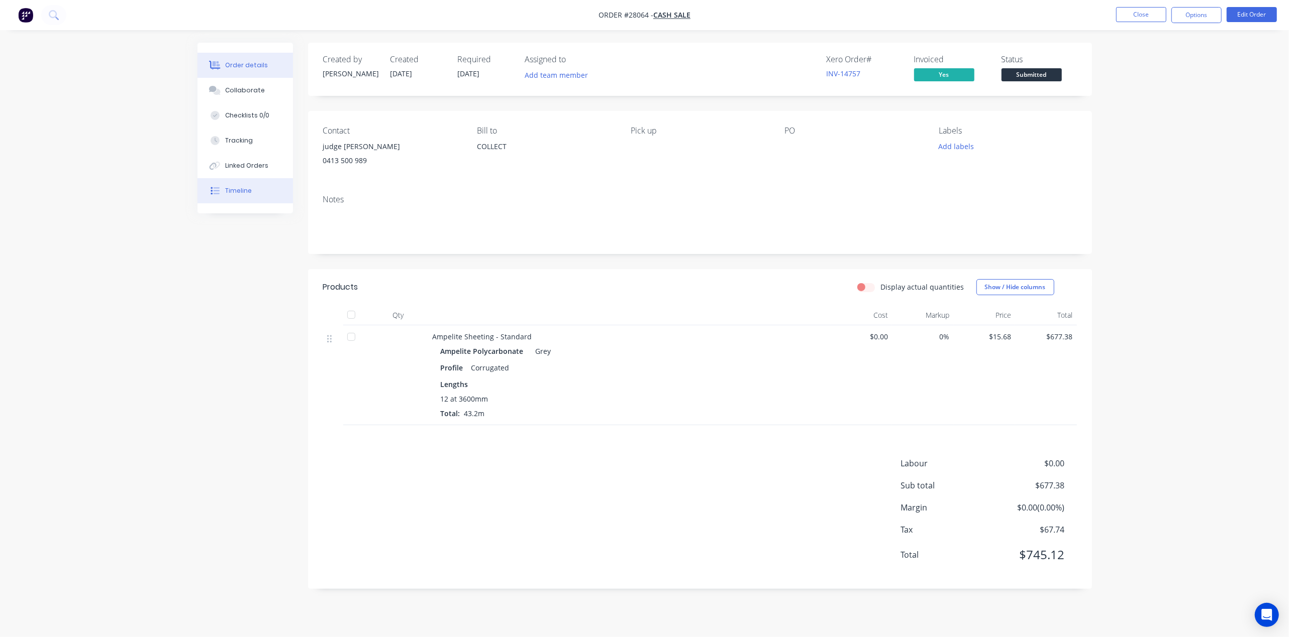
click at [274, 187] on button "Timeline" at bounding box center [244, 190] width 95 height 25
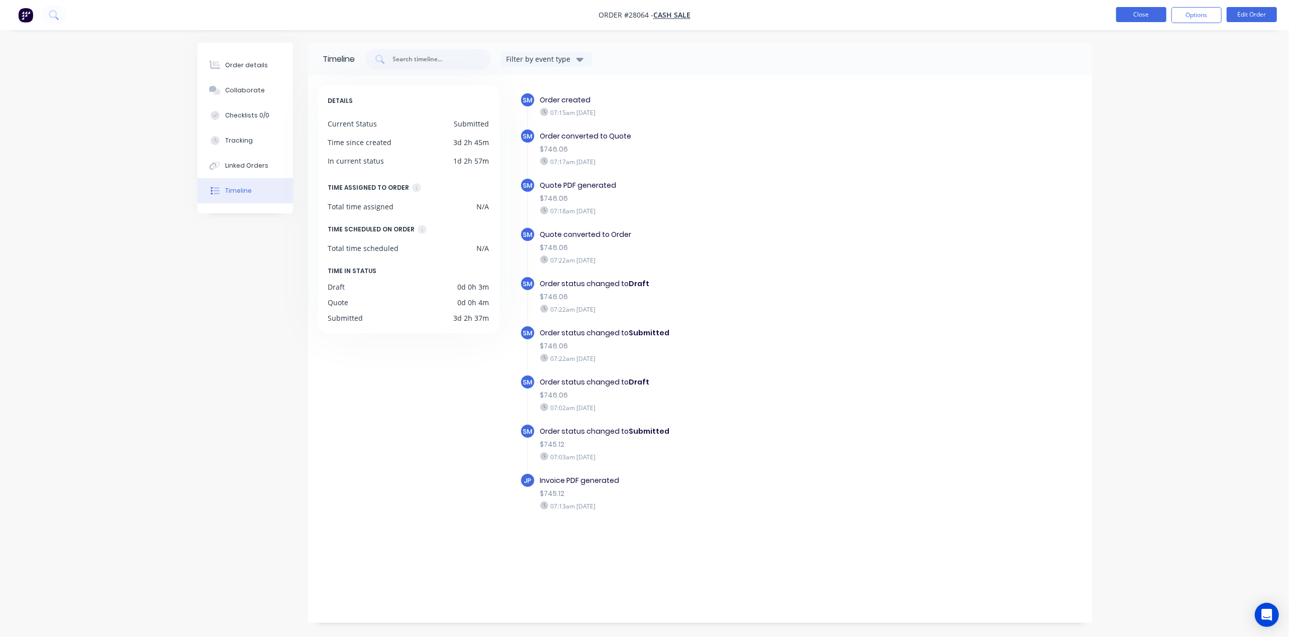
click at [1142, 20] on button "Close" at bounding box center [1141, 14] width 50 height 15
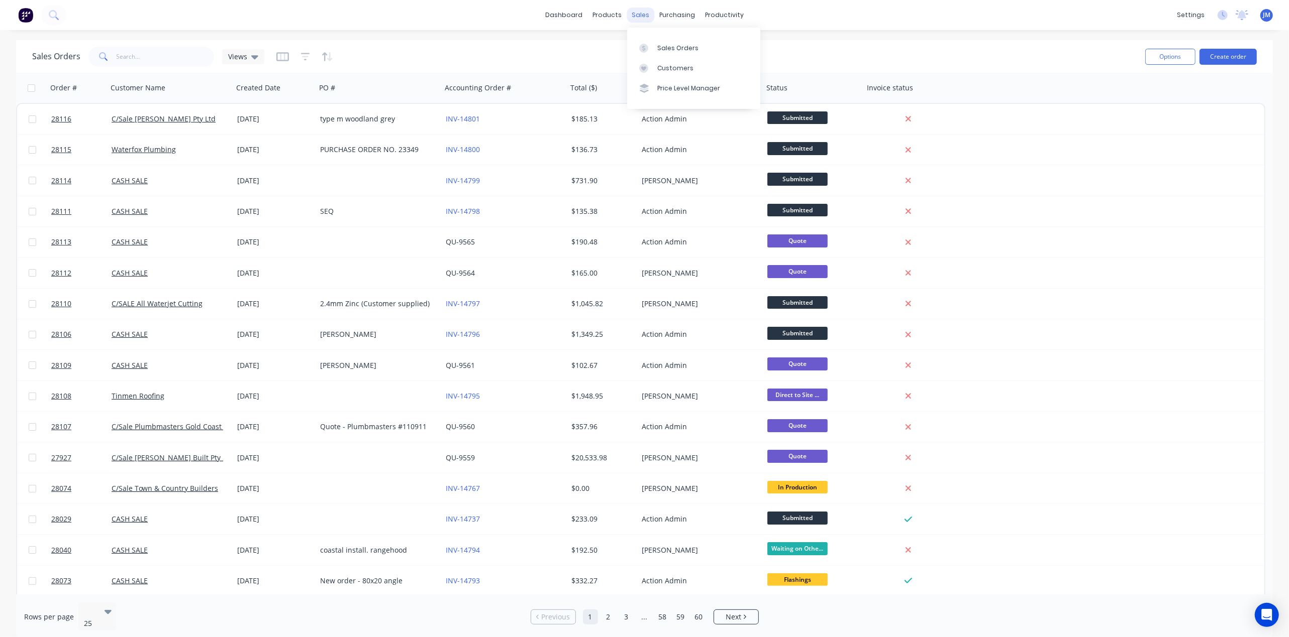
click at [641, 11] on div "sales" at bounding box center [640, 15] width 28 height 15
click at [664, 51] on div "Sales Orders" at bounding box center [677, 48] width 41 height 9
click at [111, 51] on span at bounding box center [102, 57] width 28 height 20
click at [740, 39] on link "Workflow" at bounding box center [763, 48] width 133 height 20
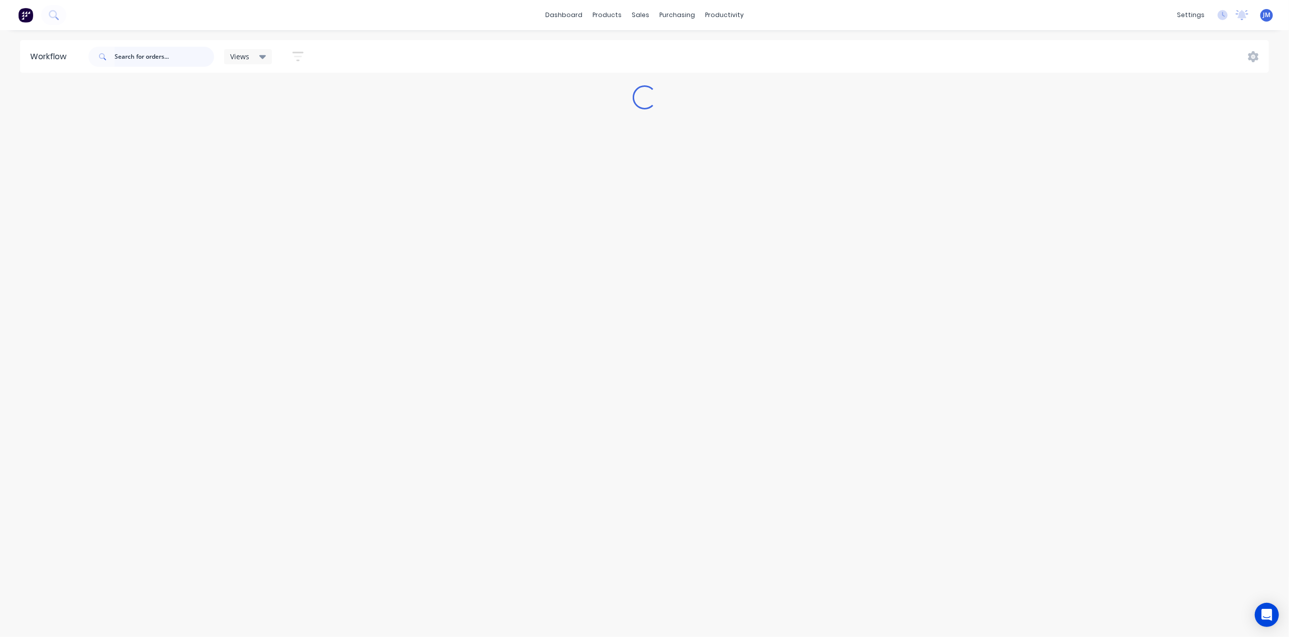
drag, startPoint x: 116, startPoint y: 56, endPoint x: 121, endPoint y: 55, distance: 5.2
click at [118, 55] on input "text" at bounding box center [164, 57] width 99 height 20
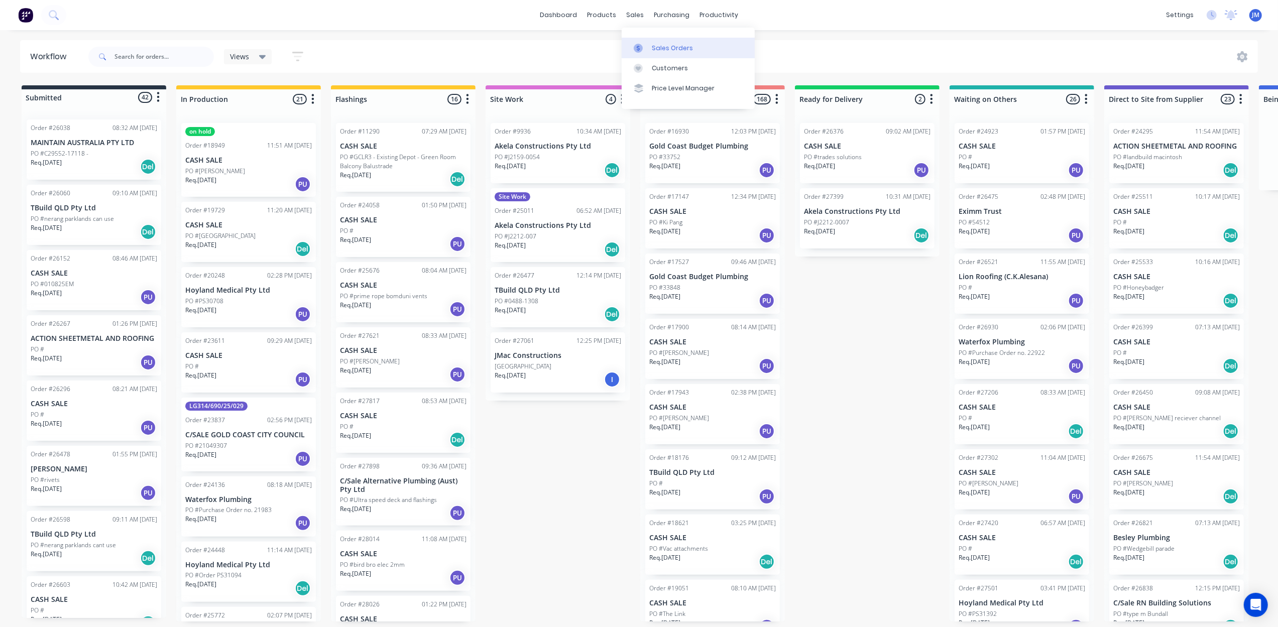
click at [651, 48] on link "Sales Orders" at bounding box center [688, 48] width 133 height 20
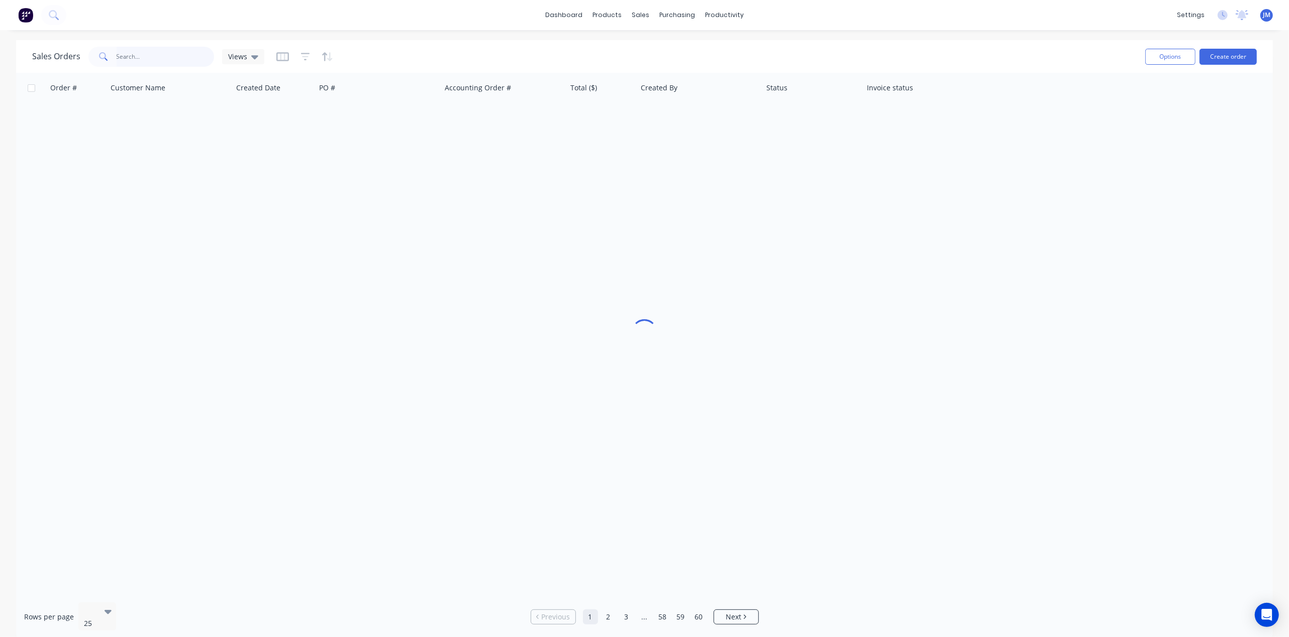
drag, startPoint x: 179, startPoint y: 55, endPoint x: 197, endPoint y: 53, distance: 18.2
click at [179, 55] on input "text" at bounding box center [166, 57] width 98 height 20
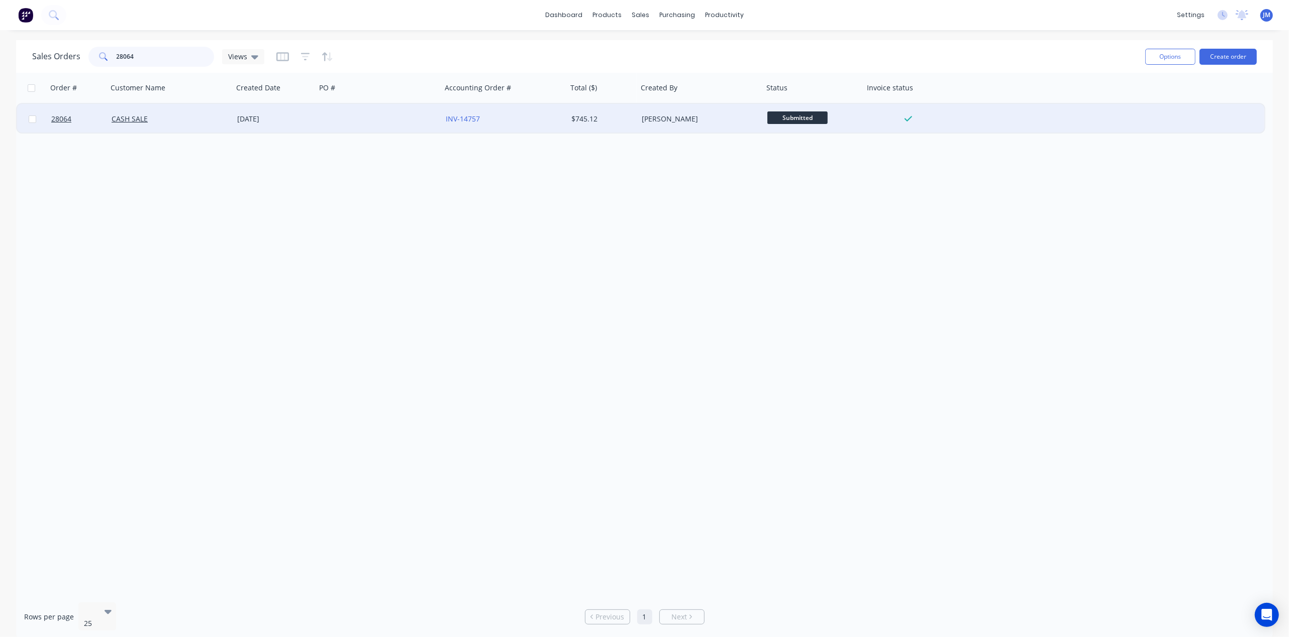
type input "28064"
click at [220, 123] on div "CASH SALE" at bounding box center [168, 119] width 112 height 10
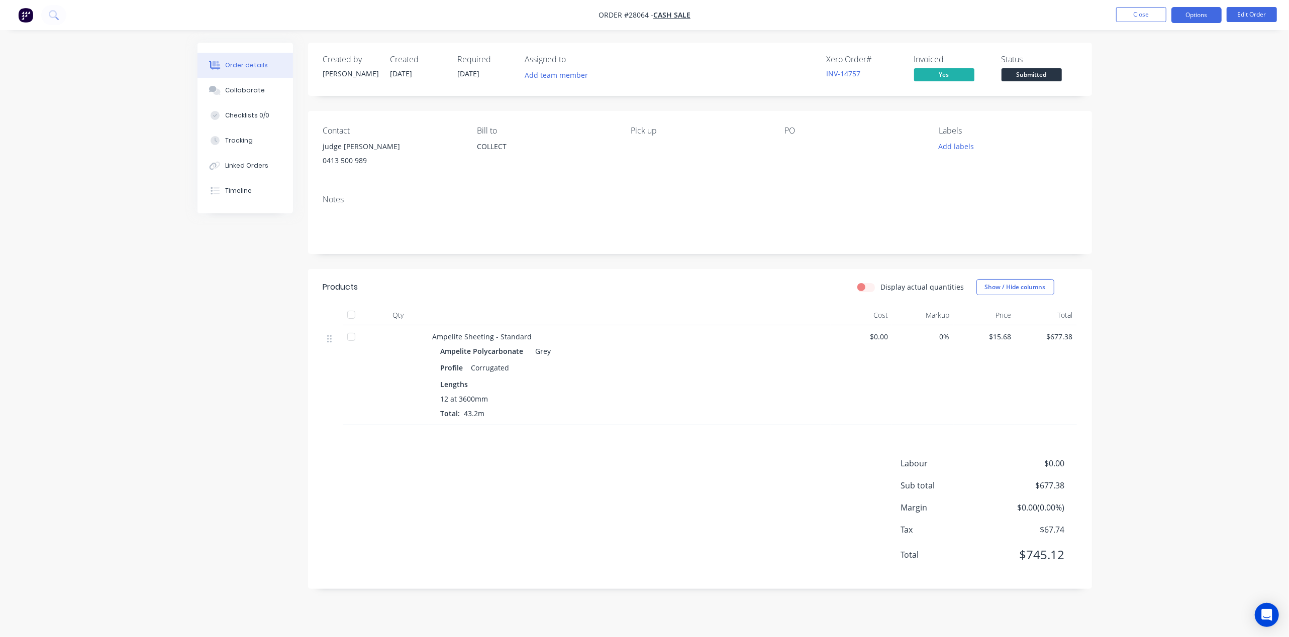
click at [1179, 11] on button "Options" at bounding box center [1196, 15] width 50 height 16
click at [1143, 124] on div "Work Order" at bounding box center [1166, 121] width 92 height 15
click at [1136, 94] on div "Without pricing" at bounding box center [1166, 101] width 92 height 15
click at [1049, 75] on span "Submitted" at bounding box center [1031, 74] width 60 height 13
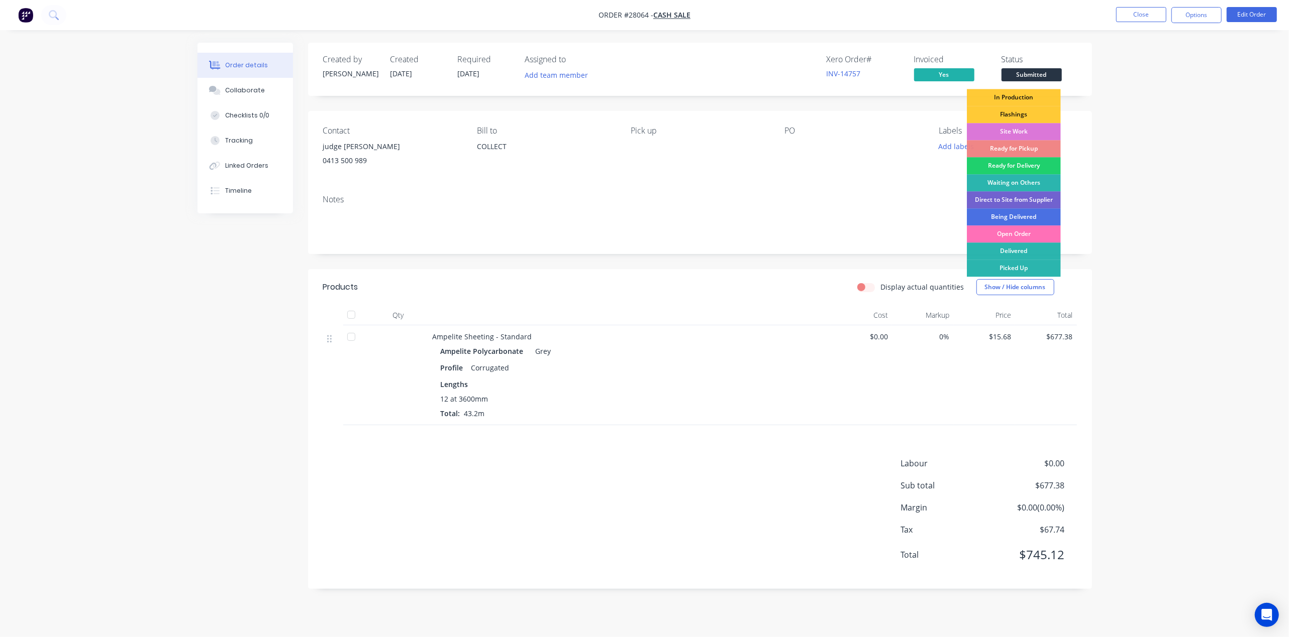
drag, startPoint x: 1007, startPoint y: 149, endPoint x: 1053, endPoint y: 154, distance: 47.0
click at [1007, 149] on div "Ready for Pickup" at bounding box center [1014, 148] width 94 height 17
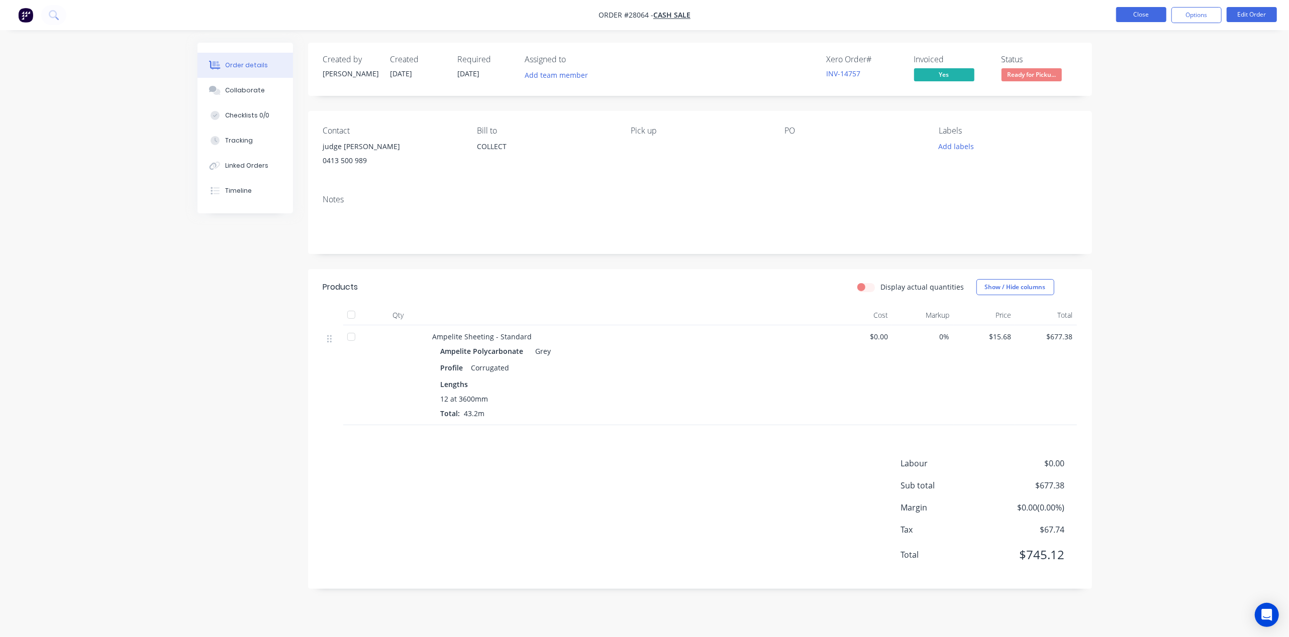
click at [1122, 17] on button "Close" at bounding box center [1141, 14] width 50 height 15
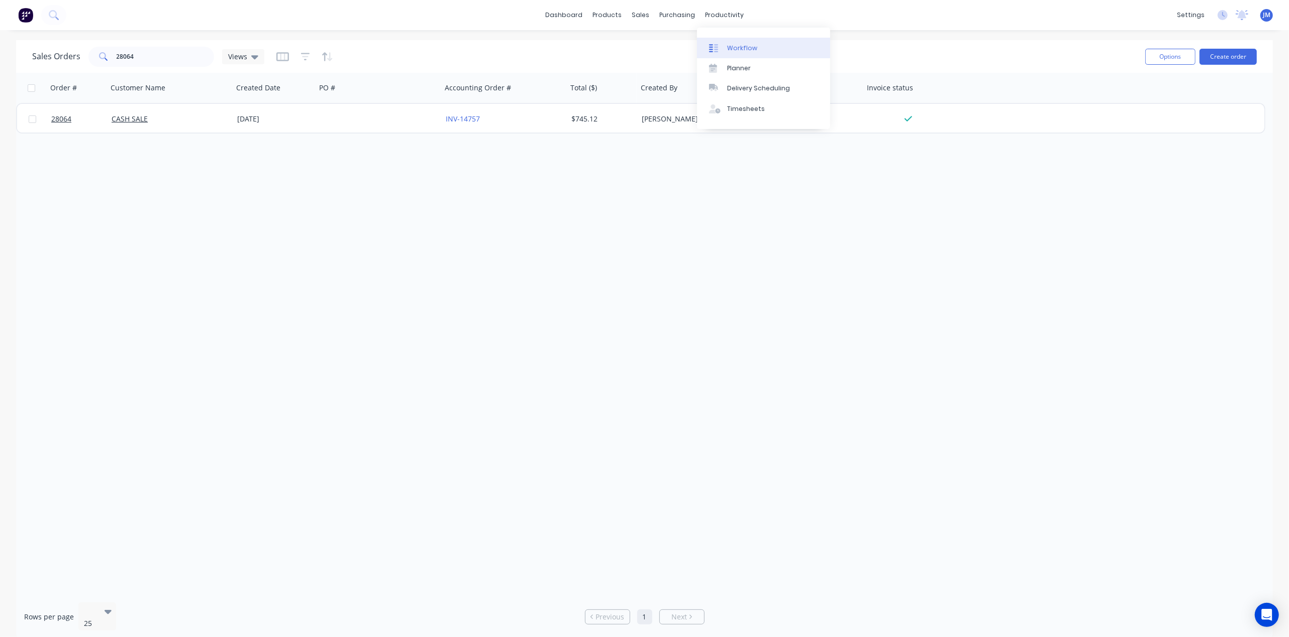
click at [726, 45] on link "Workflow" at bounding box center [763, 48] width 133 height 20
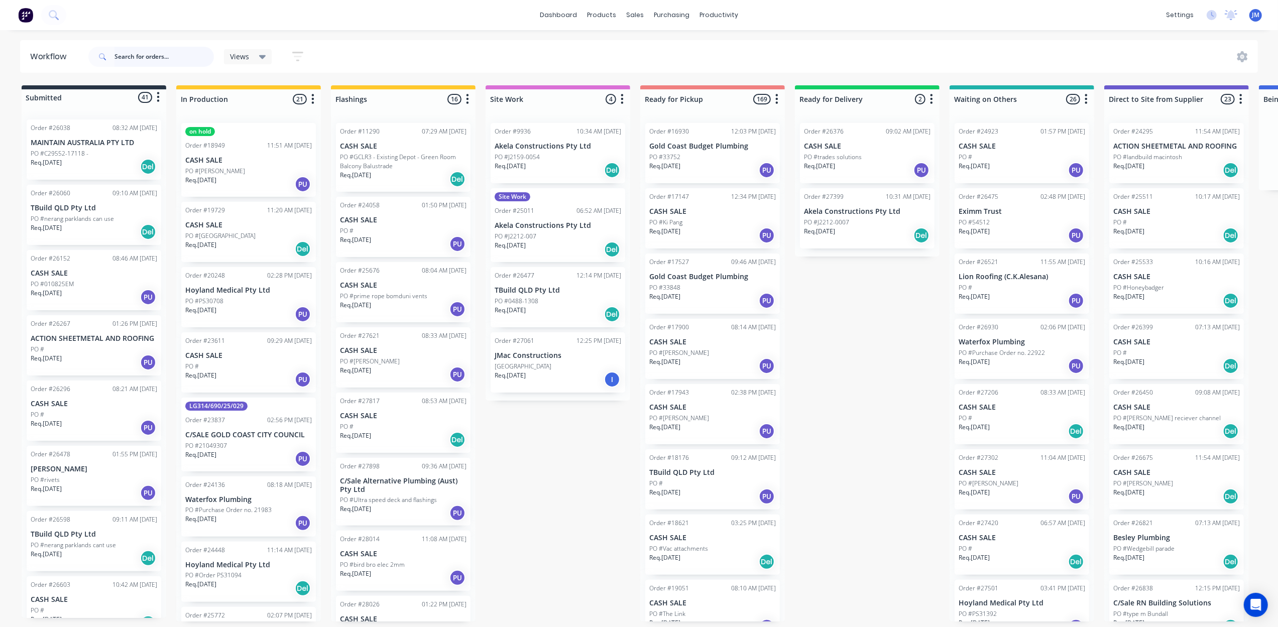
click at [141, 56] on input "text" at bounding box center [164, 57] width 99 height 20
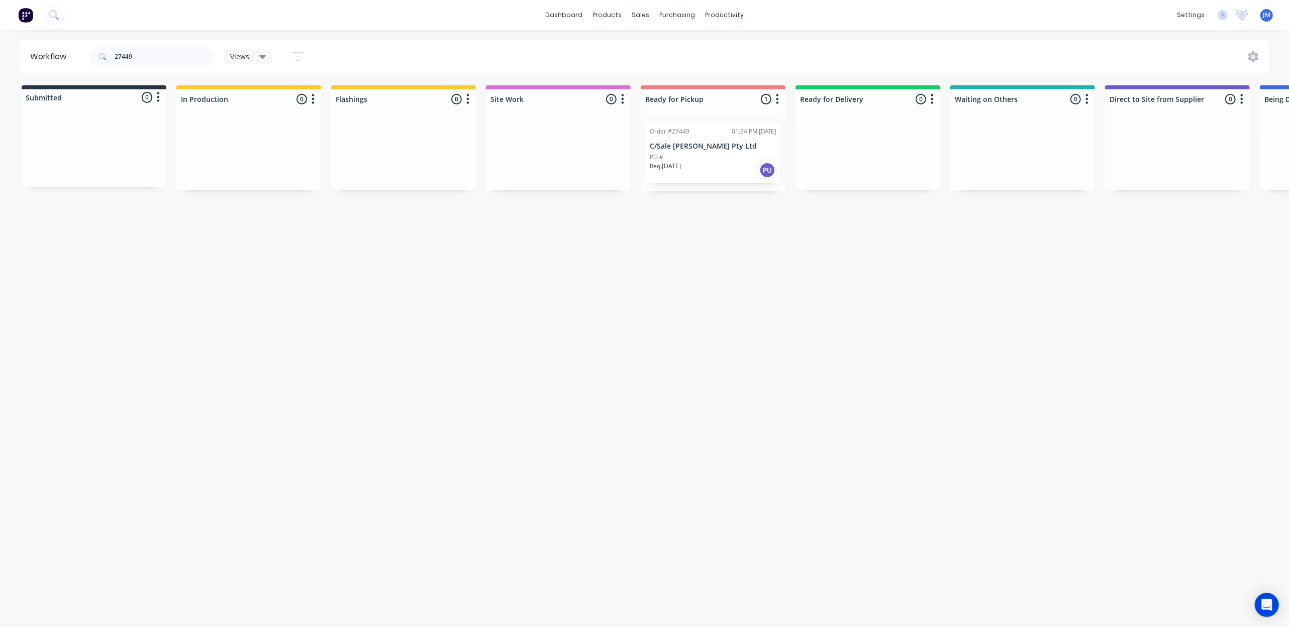
drag, startPoint x: 724, startPoint y: 167, endPoint x: 730, endPoint y: 167, distance: 5.5
drag, startPoint x: 766, startPoint y: 265, endPoint x: 754, endPoint y: 260, distance: 13.7
click at [767, 264] on div "Mark as Picked Up" at bounding box center [775, 262] width 101 height 21
click at [164, 49] on input "27449" at bounding box center [164, 57] width 99 height 20
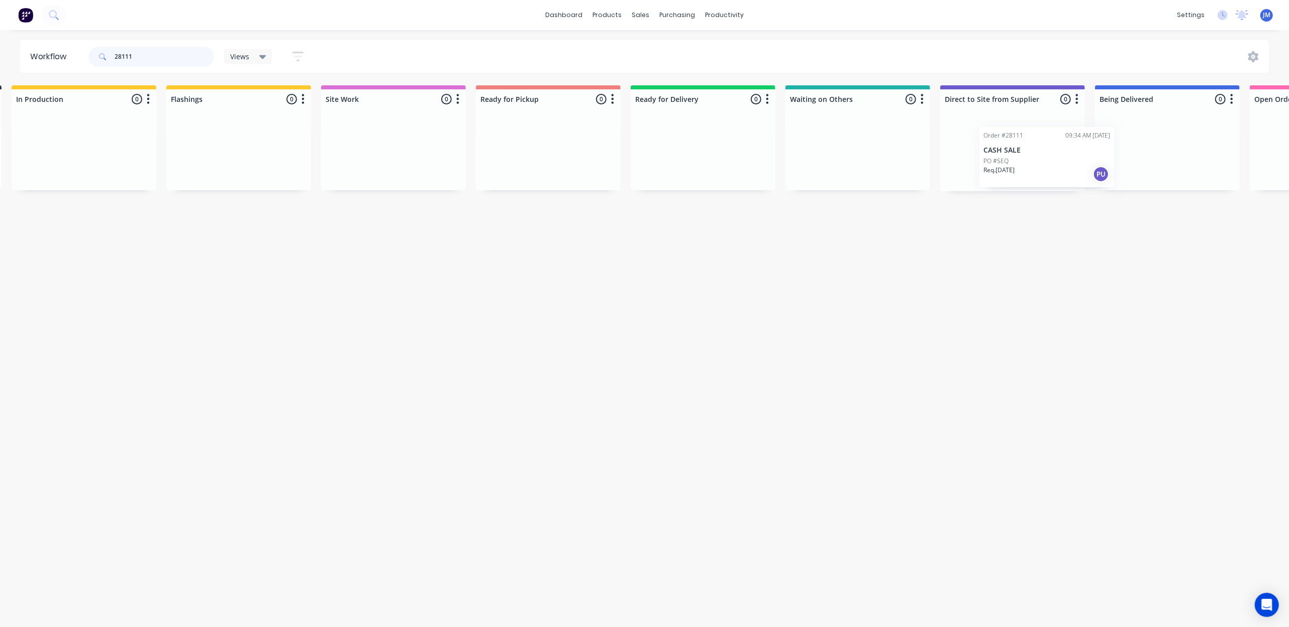
scroll to position [0, 174]
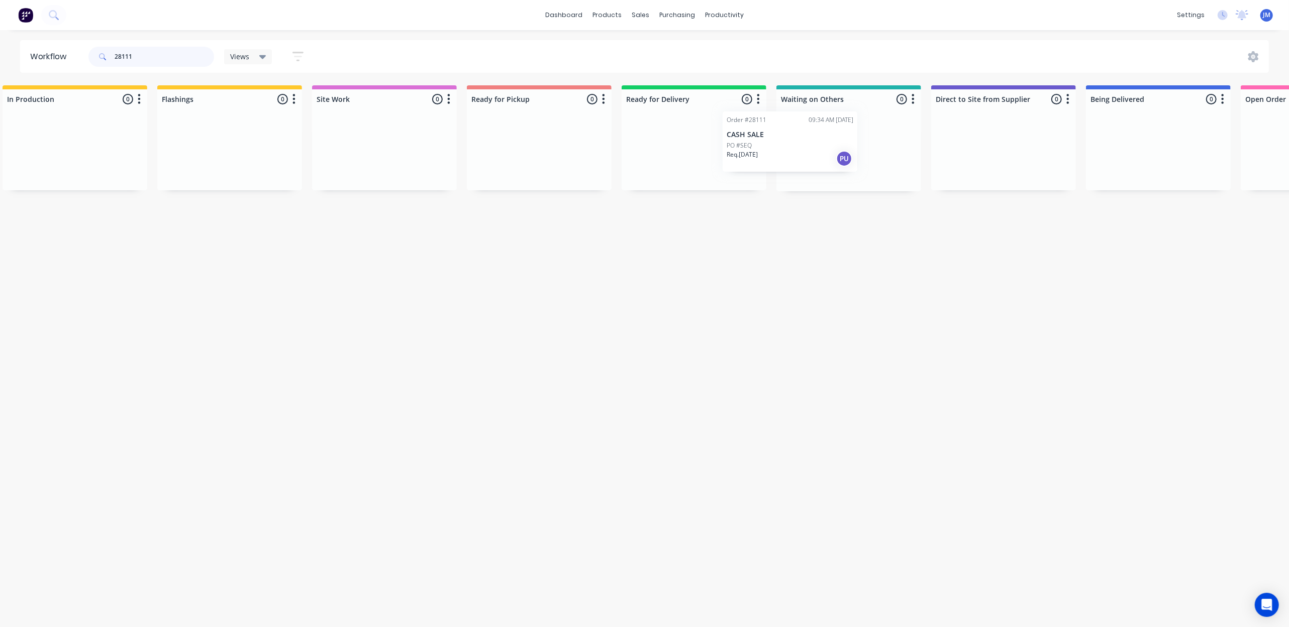
drag, startPoint x: 196, startPoint y: 154, endPoint x: 790, endPoint y: 138, distance: 594.0
click at [786, 139] on div "Submitted 1 Status colour #273444 hex #273444 Save Cancel Summaries Total order…" at bounding box center [729, 138] width 1821 height 106
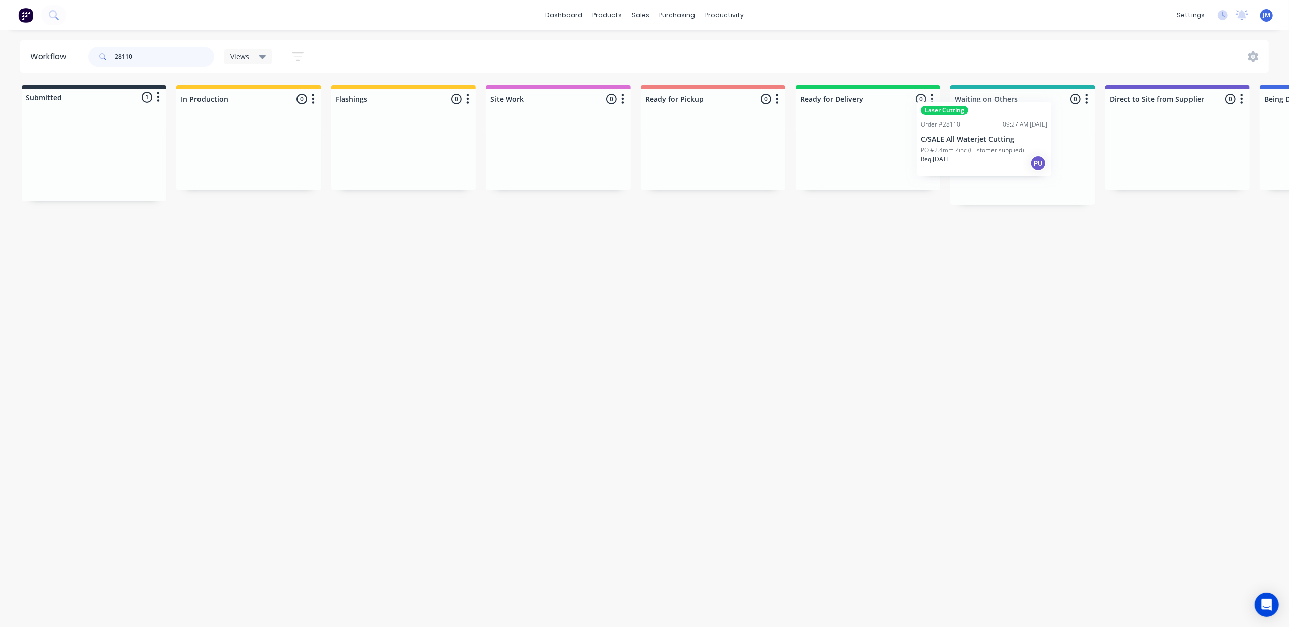
scroll to position [0, 7]
drag, startPoint x: 63, startPoint y: 178, endPoint x: 960, endPoint y: 160, distance: 897.4
click at [960, 160] on div "Submitted 1 Status colour #273444 hex #273444 Save Cancel Summaries Total order…" at bounding box center [896, 145] width 1821 height 120
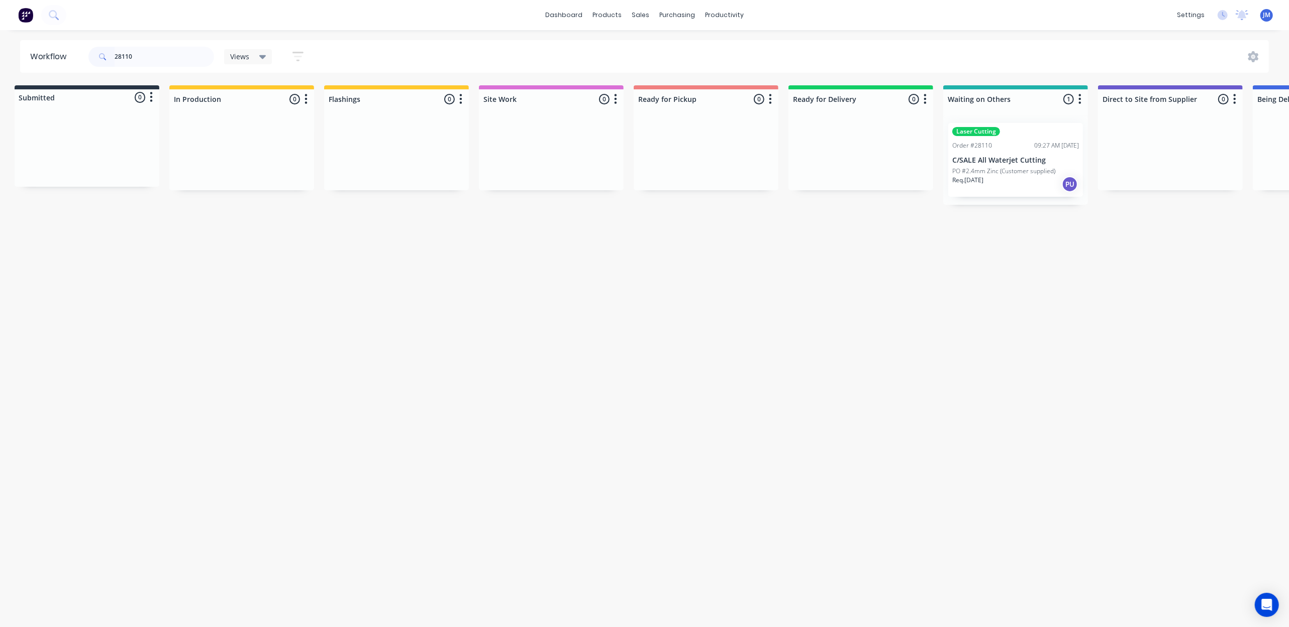
click at [1010, 216] on div "Workflow 28110 Views Save new view None (Default) edit Show/Hide statuses Show …" at bounding box center [637, 323] width 1289 height 567
click at [135, 55] on input "28110" at bounding box center [164, 57] width 99 height 20
type input "2"
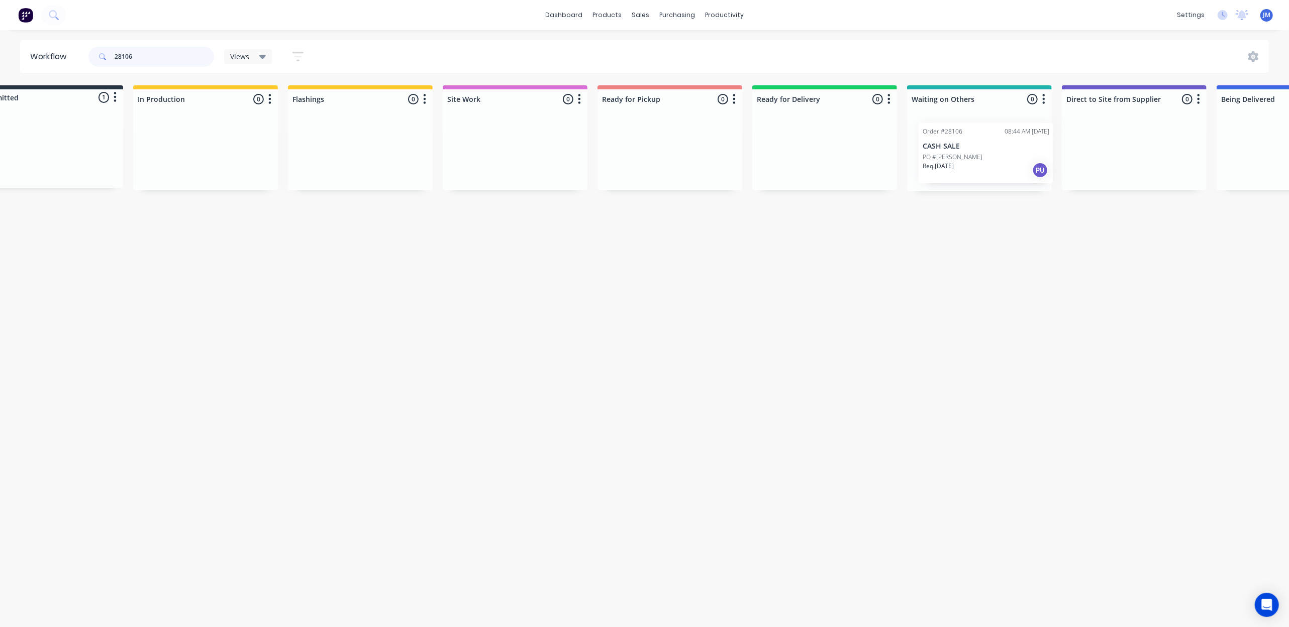
scroll to position [0, 50]
drag, startPoint x: 97, startPoint y: 166, endPoint x: 989, endPoint y: 169, distance: 891.7
click at [989, 169] on div "Submitted 1 Status colour #273444 hex #273444 Save Cancel Summaries Total order…" at bounding box center [853, 138] width 1821 height 106
type input "2"
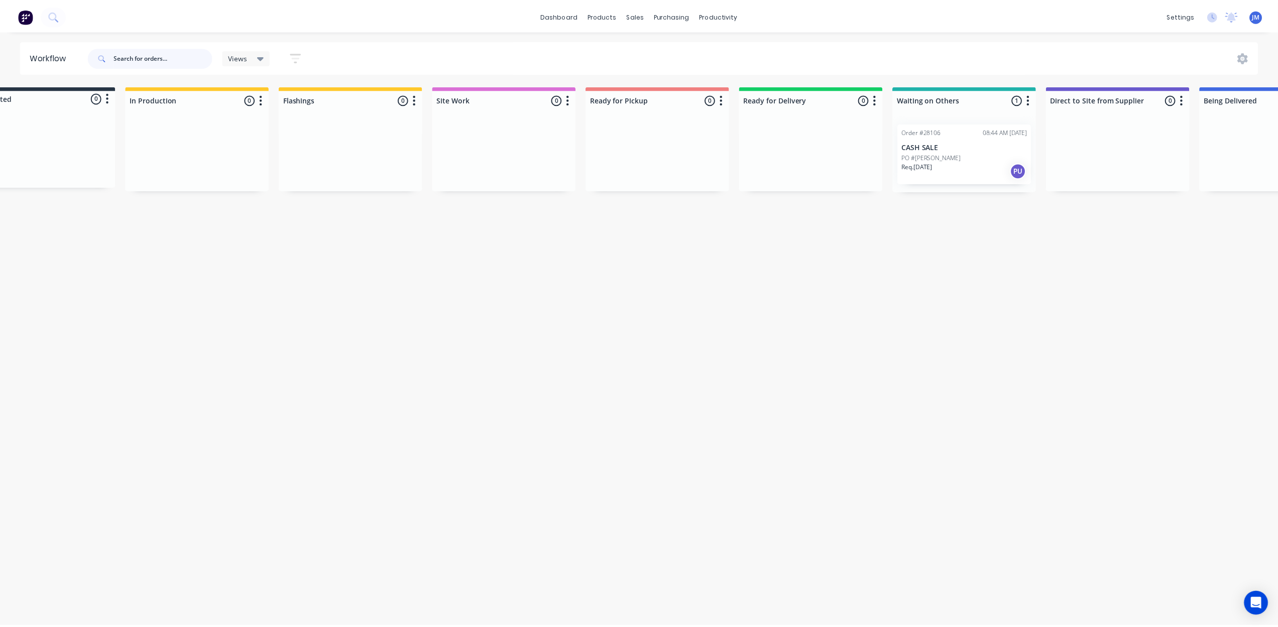
scroll to position [0, 0]
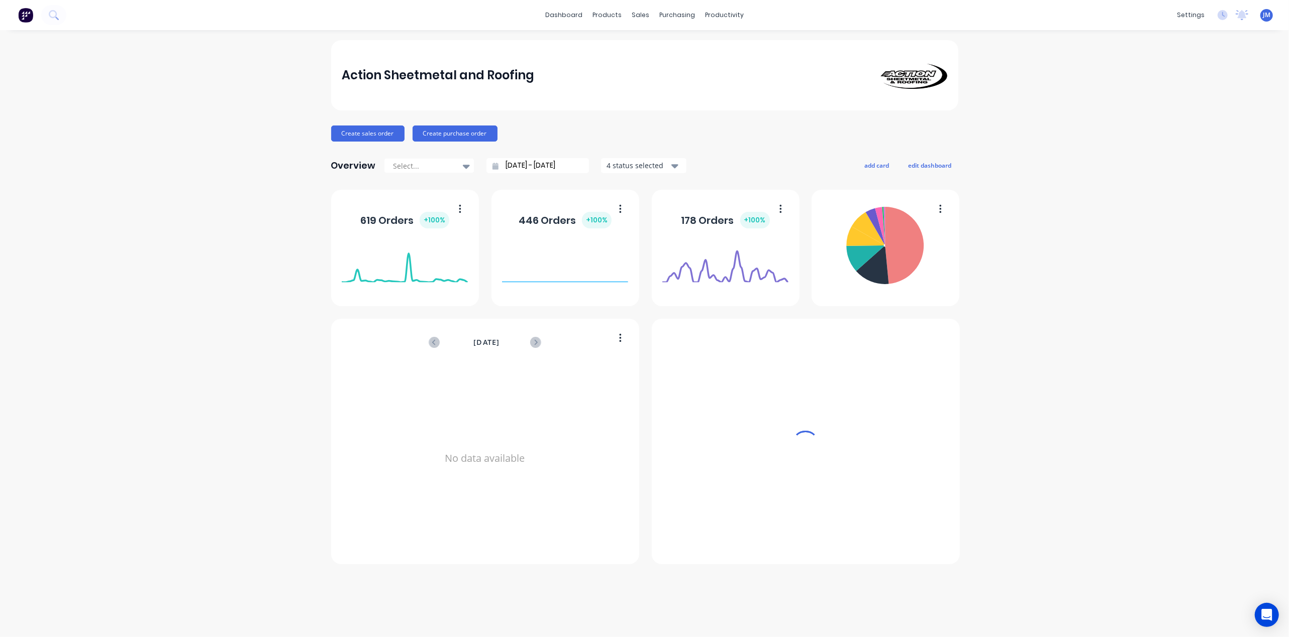
click at [639, 13] on div "sales" at bounding box center [640, 15] width 28 height 15
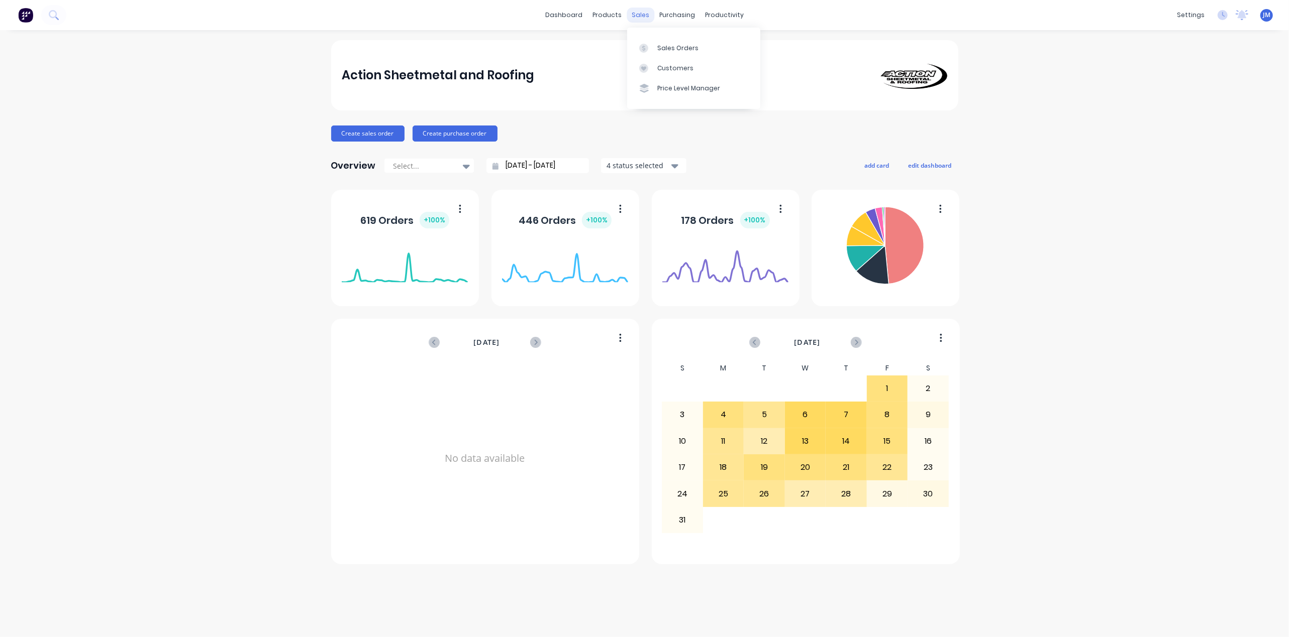
click at [643, 19] on div "sales" at bounding box center [640, 15] width 28 height 15
click at [661, 44] on div "Sales Orders" at bounding box center [677, 48] width 41 height 9
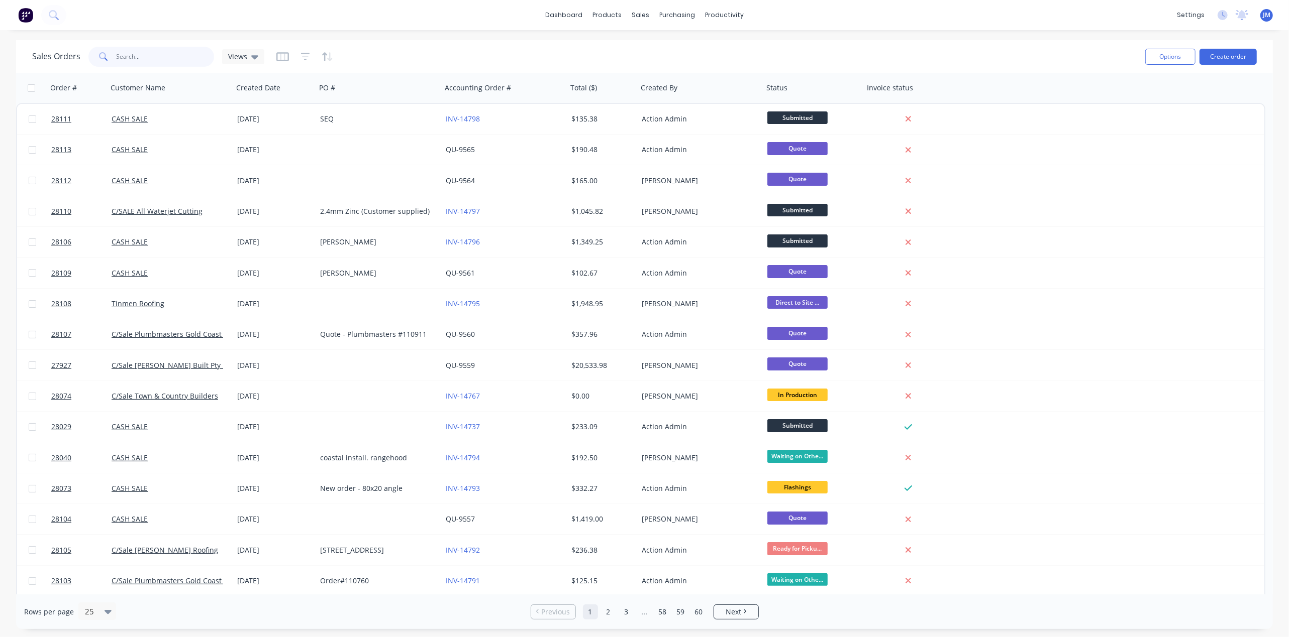
click at [141, 57] on input "text" at bounding box center [166, 57] width 98 height 20
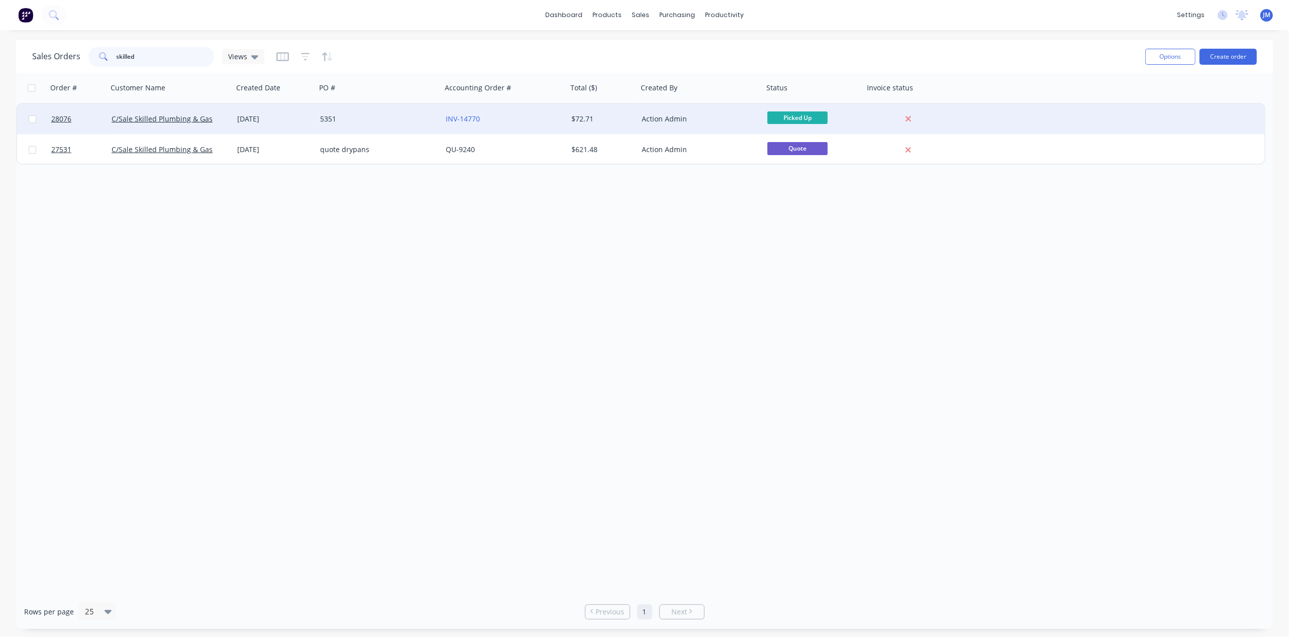
type input "skilled"
click at [396, 117] on div "5351" at bounding box center [376, 119] width 112 height 10
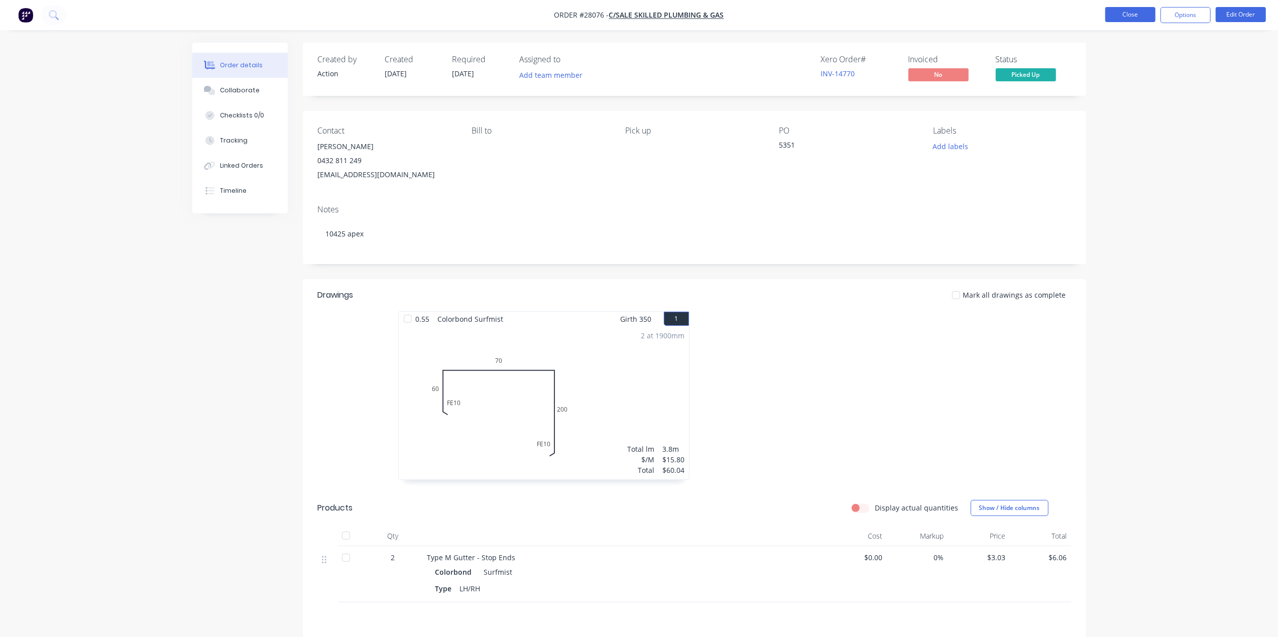
click at [1127, 18] on button "Close" at bounding box center [1131, 14] width 50 height 15
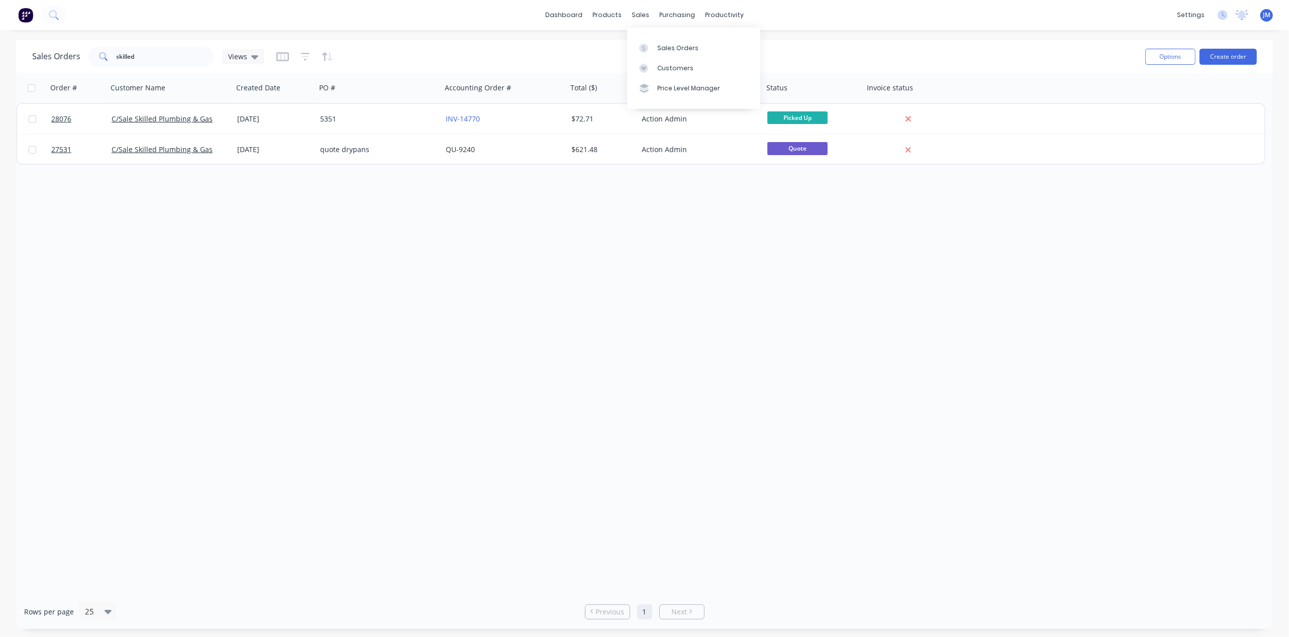
drag, startPoint x: 660, startPoint y: 38, endPoint x: 651, endPoint y: 35, distance: 9.1
click at [658, 37] on div "Sales Orders Customers Price Level Manager" at bounding box center [693, 68] width 133 height 81
drag, startPoint x: 660, startPoint y: 40, endPoint x: 556, endPoint y: 39, distance: 104.0
click at [658, 39] on link "Sales Orders" at bounding box center [693, 48] width 133 height 20
click at [144, 47] on input "skilled" at bounding box center [166, 57] width 98 height 20
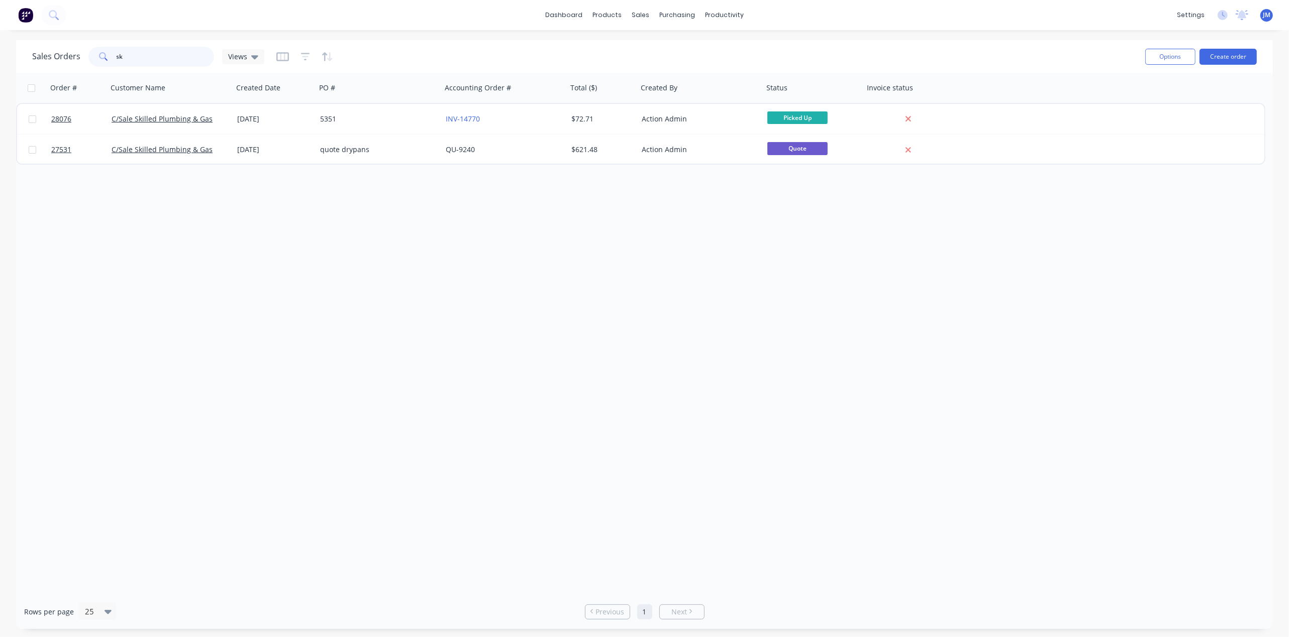
type input "s"
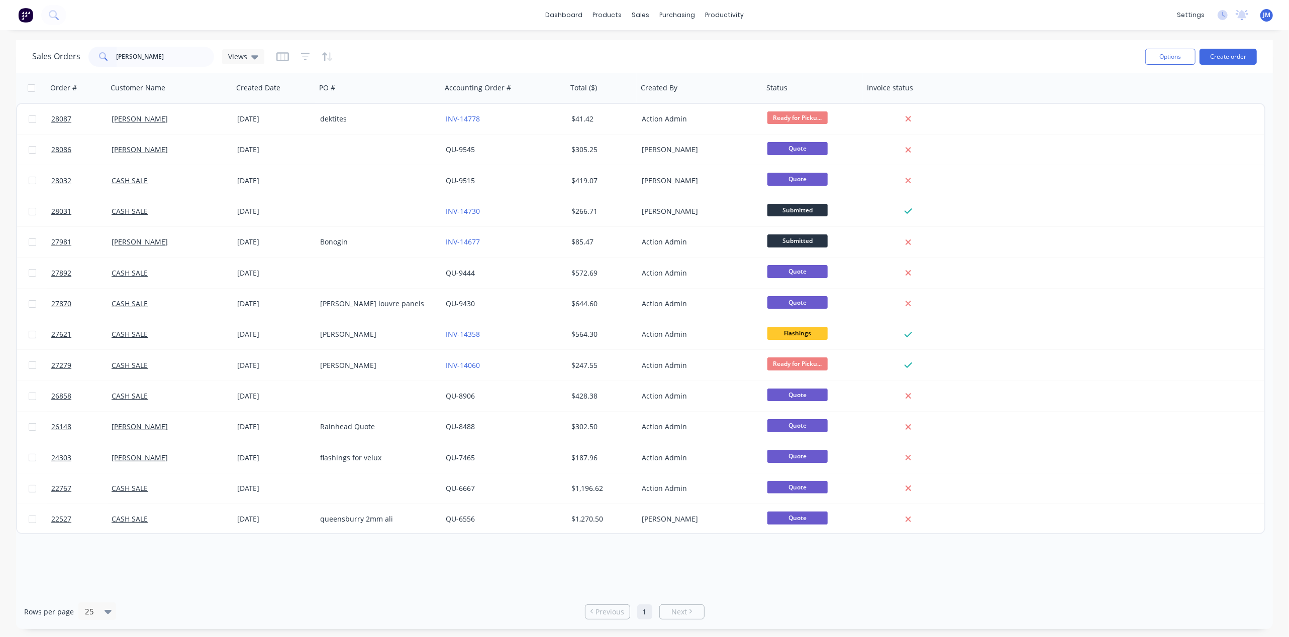
click at [113, 56] on span at bounding box center [102, 57] width 28 height 20
click at [117, 56] on input "martin" at bounding box center [166, 57] width 98 height 20
type input "luke martin"
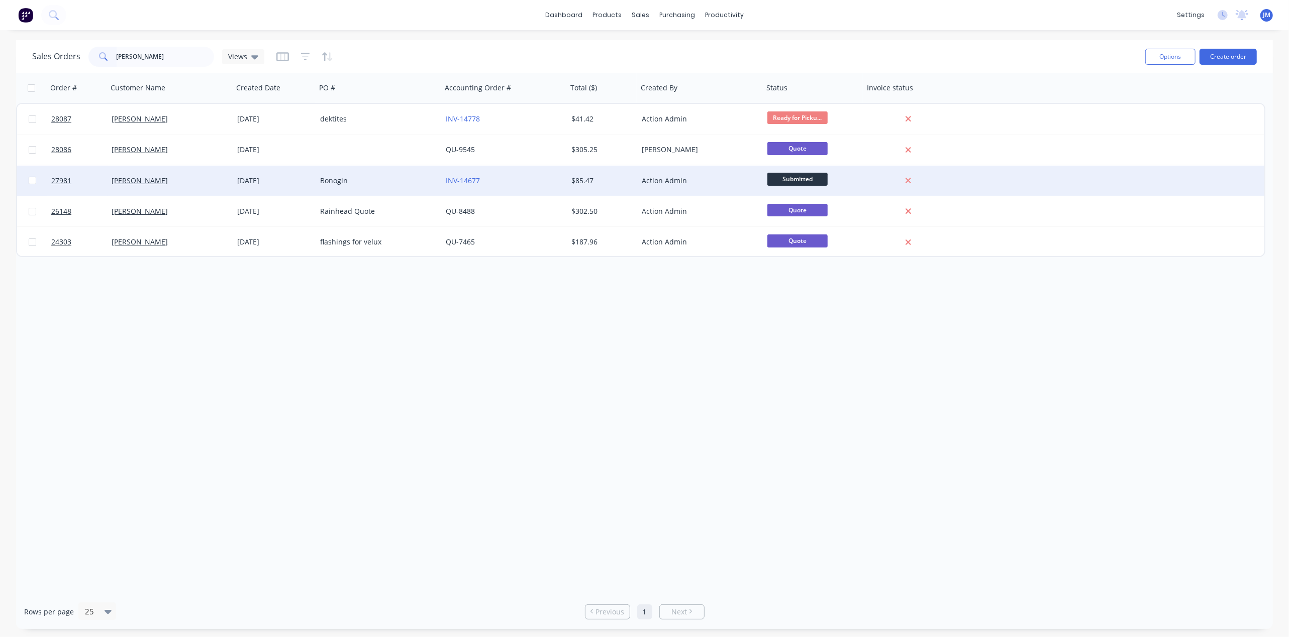
click at [559, 175] on div "INV-14677" at bounding box center [505, 181] width 126 height 30
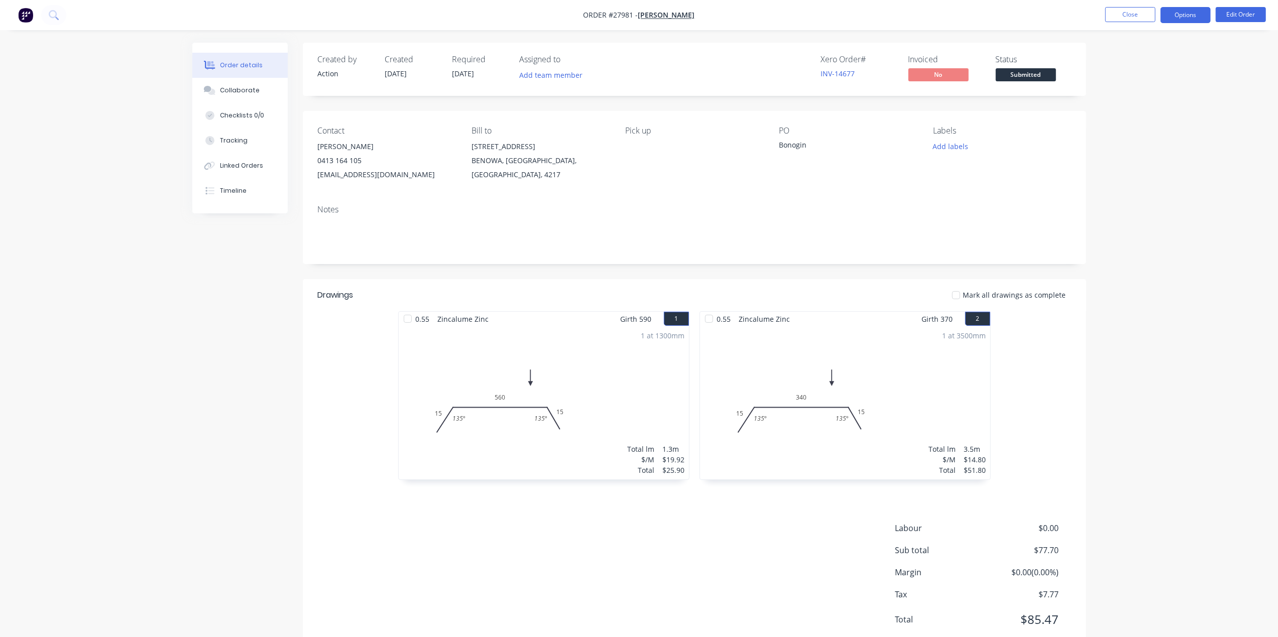
click at [1199, 19] on button "Options" at bounding box center [1186, 15] width 50 height 16
click at [1142, 121] on div "Work Order" at bounding box center [1156, 121] width 92 height 15
click at [1130, 99] on div "Without pricing" at bounding box center [1156, 101] width 92 height 15
